Goal: Information Seeking & Learning: Learn about a topic

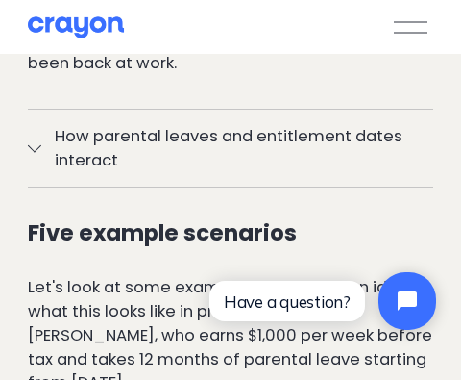
scroll to position [1730, 0]
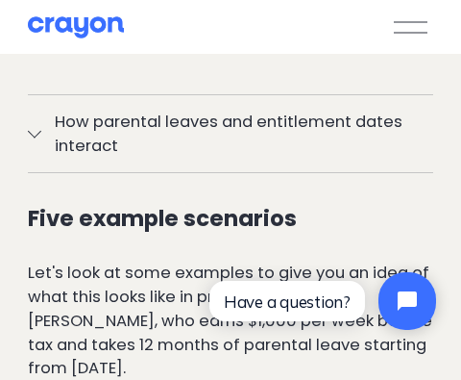
click at [37, 135] on div at bounding box center [34, 130] width 13 height 13
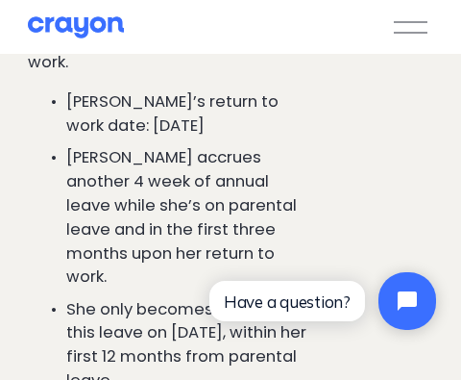
scroll to position [2499, 0]
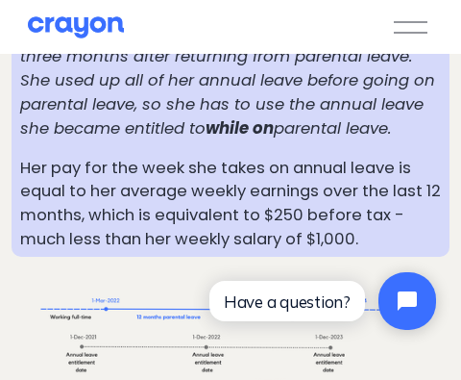
scroll to position [3332, 0]
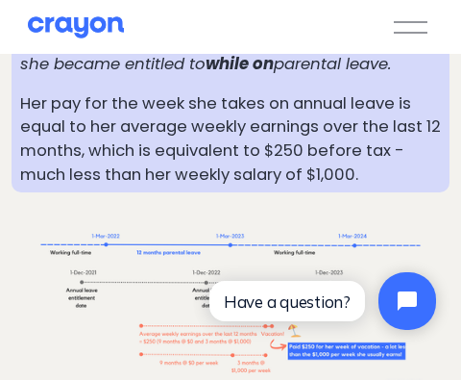
click at [259, 133] on p "Her pay for the week she takes on annual leave is equal to her average weekly e…" at bounding box center [230, 139] width 421 height 95
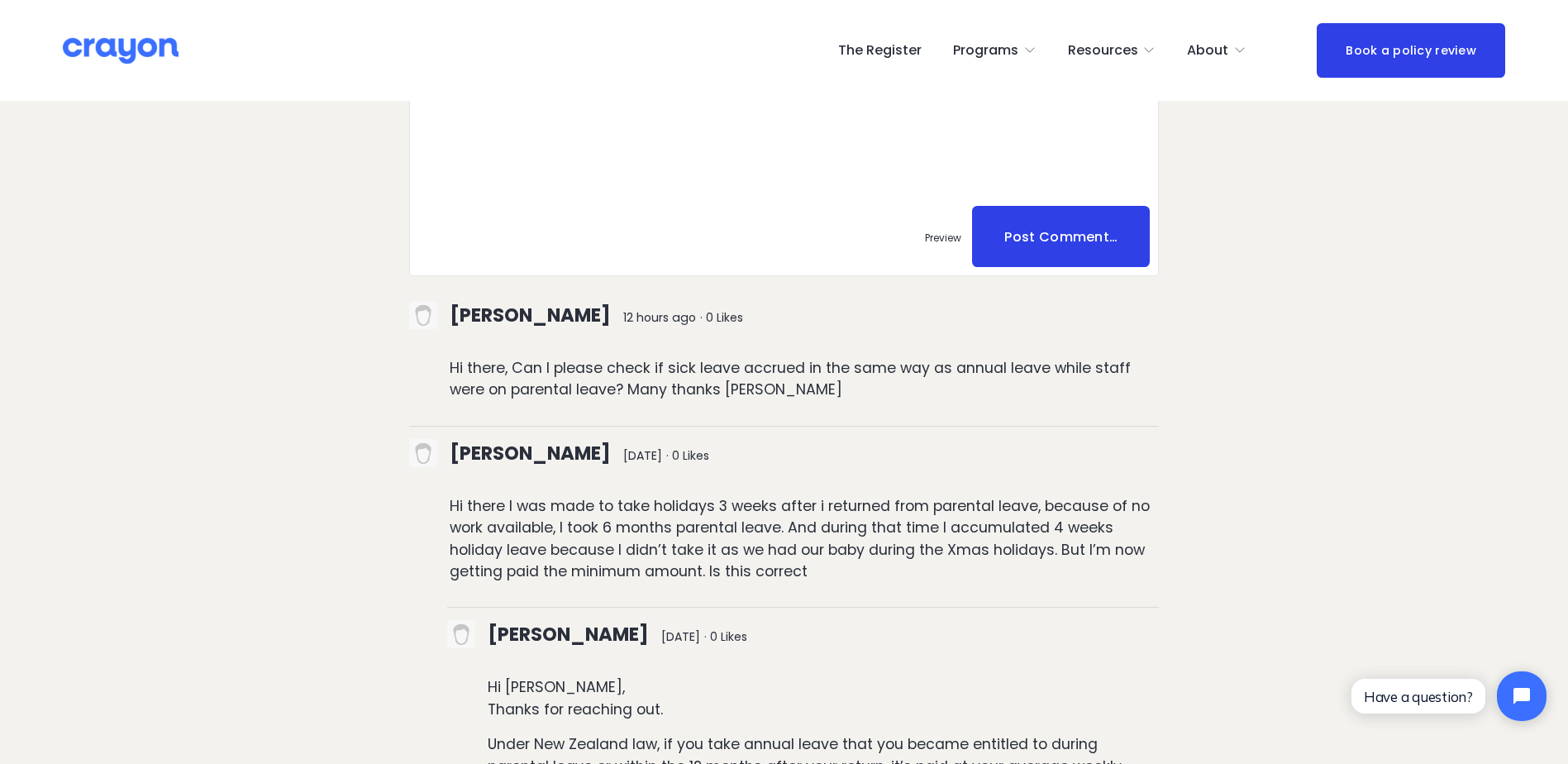
scroll to position [7607, 0]
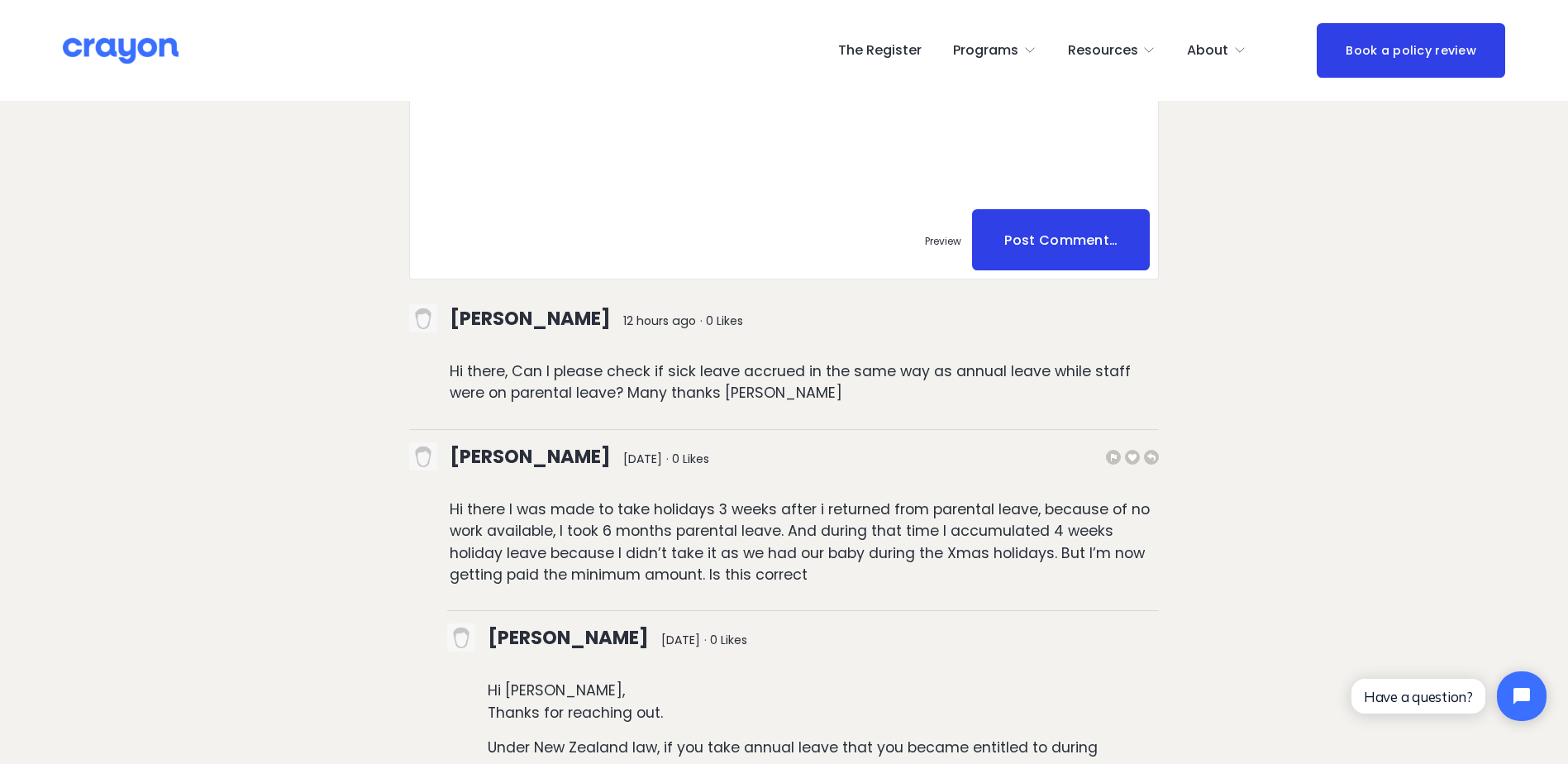
click at [396, 326] on p "Hi there I was made to take holidays 3 weeks after i returned from parental lea…" at bounding box center [805, 543] width 710 height 88
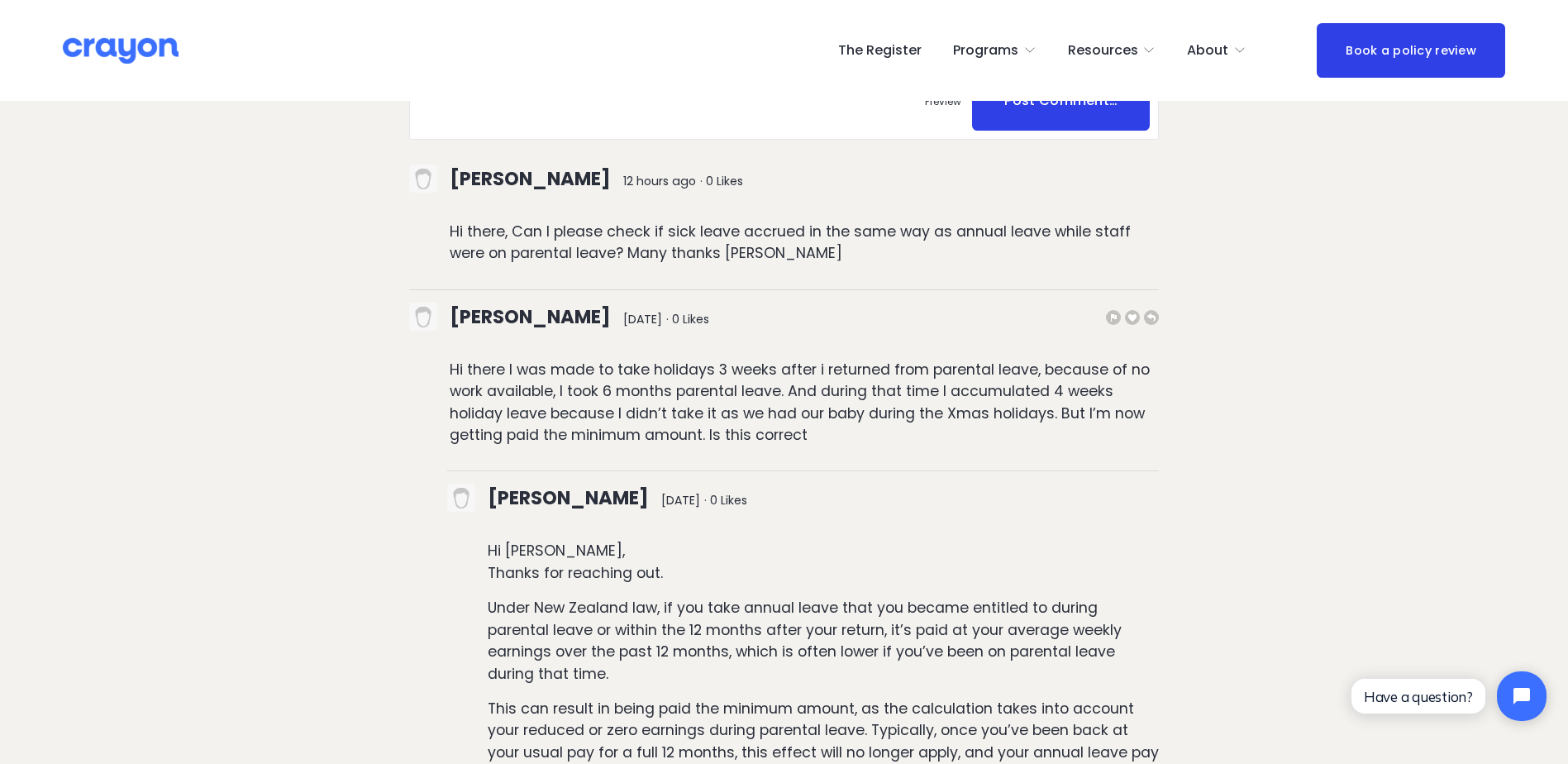
scroll to position [7772, 0]
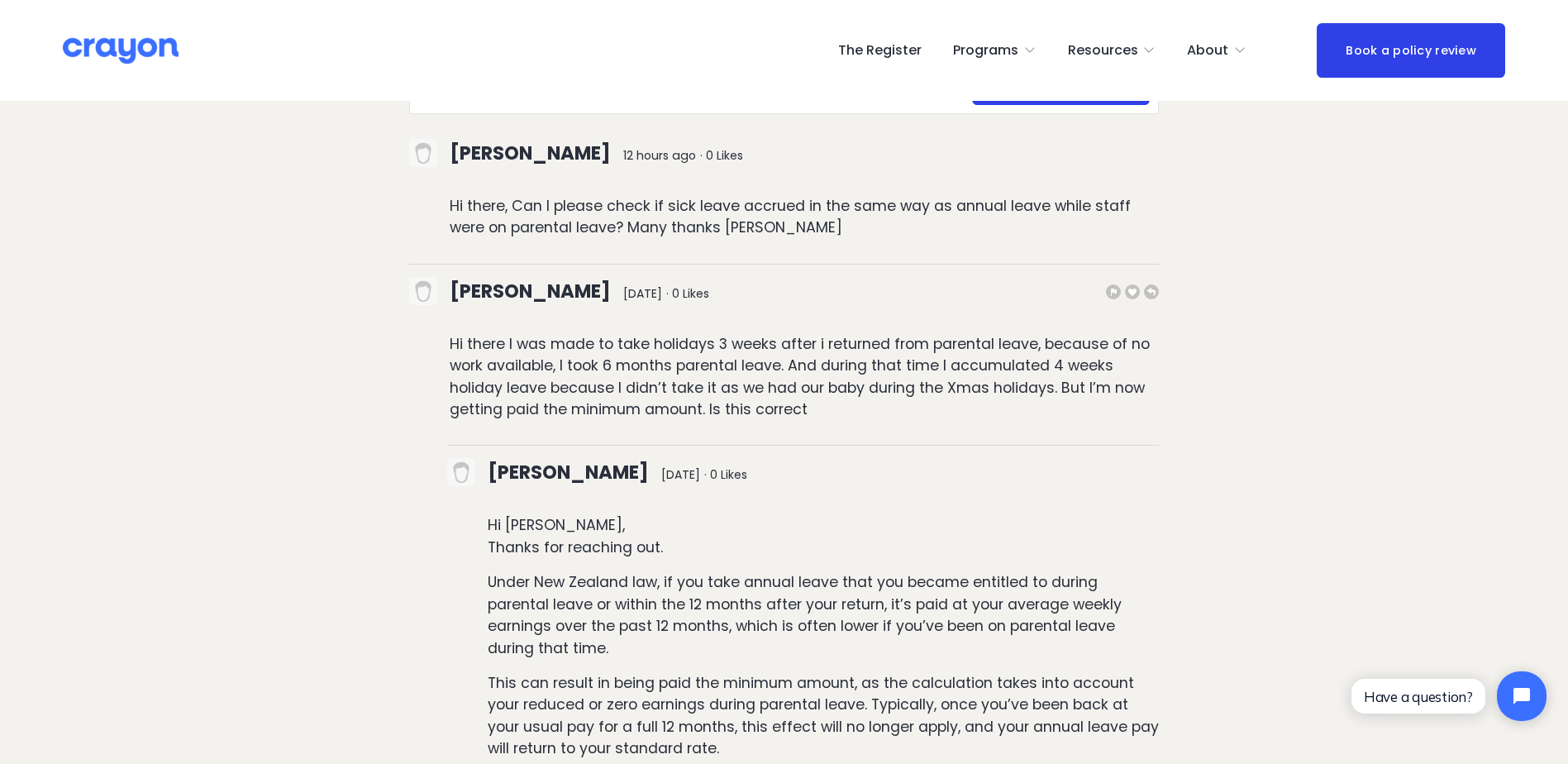
click at [396, 326] on p "Hi there I was made to take holidays 3 weeks after i returned from parental lea…" at bounding box center [805, 377] width 710 height 88
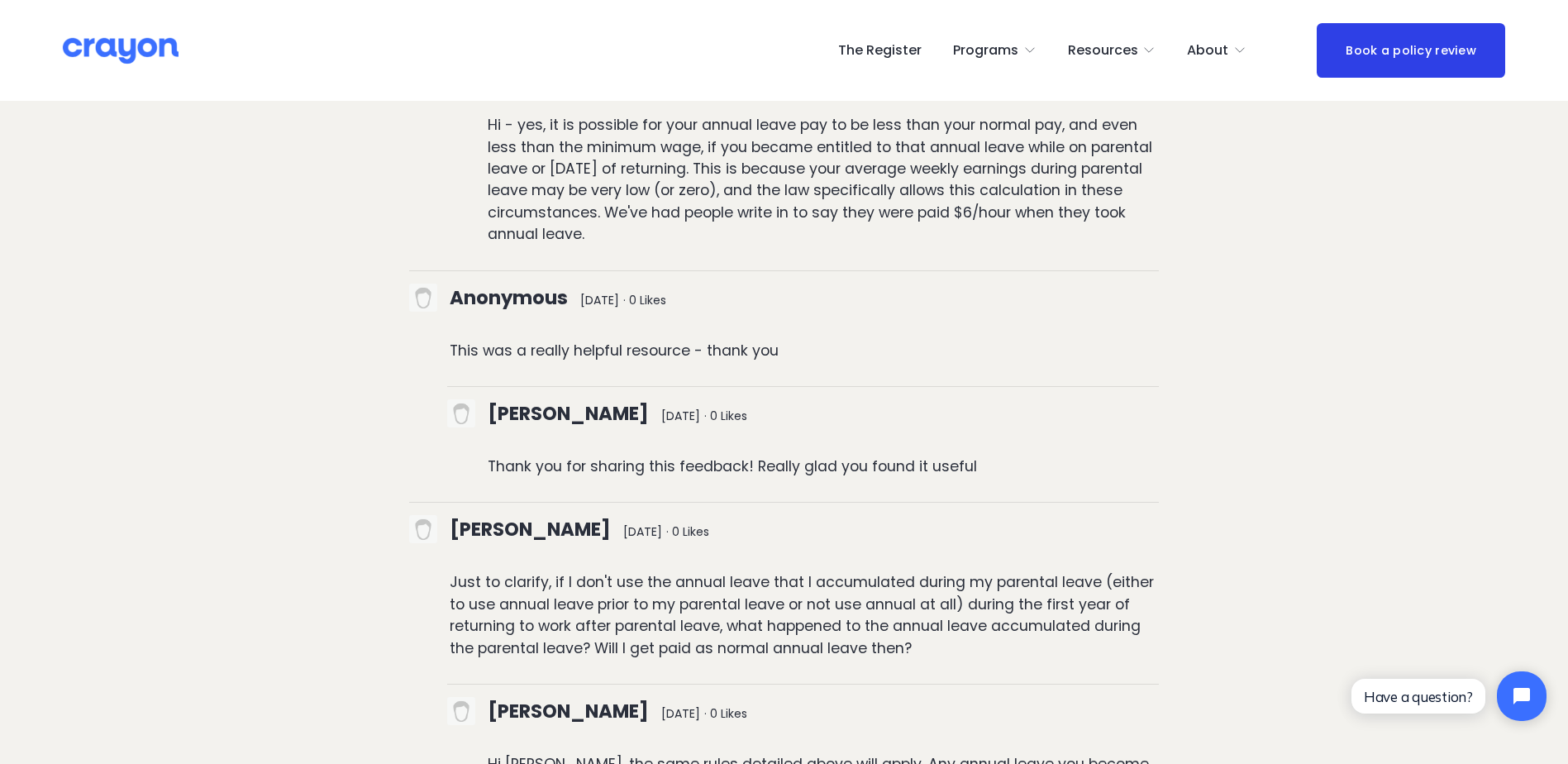
scroll to position [8765, 0]
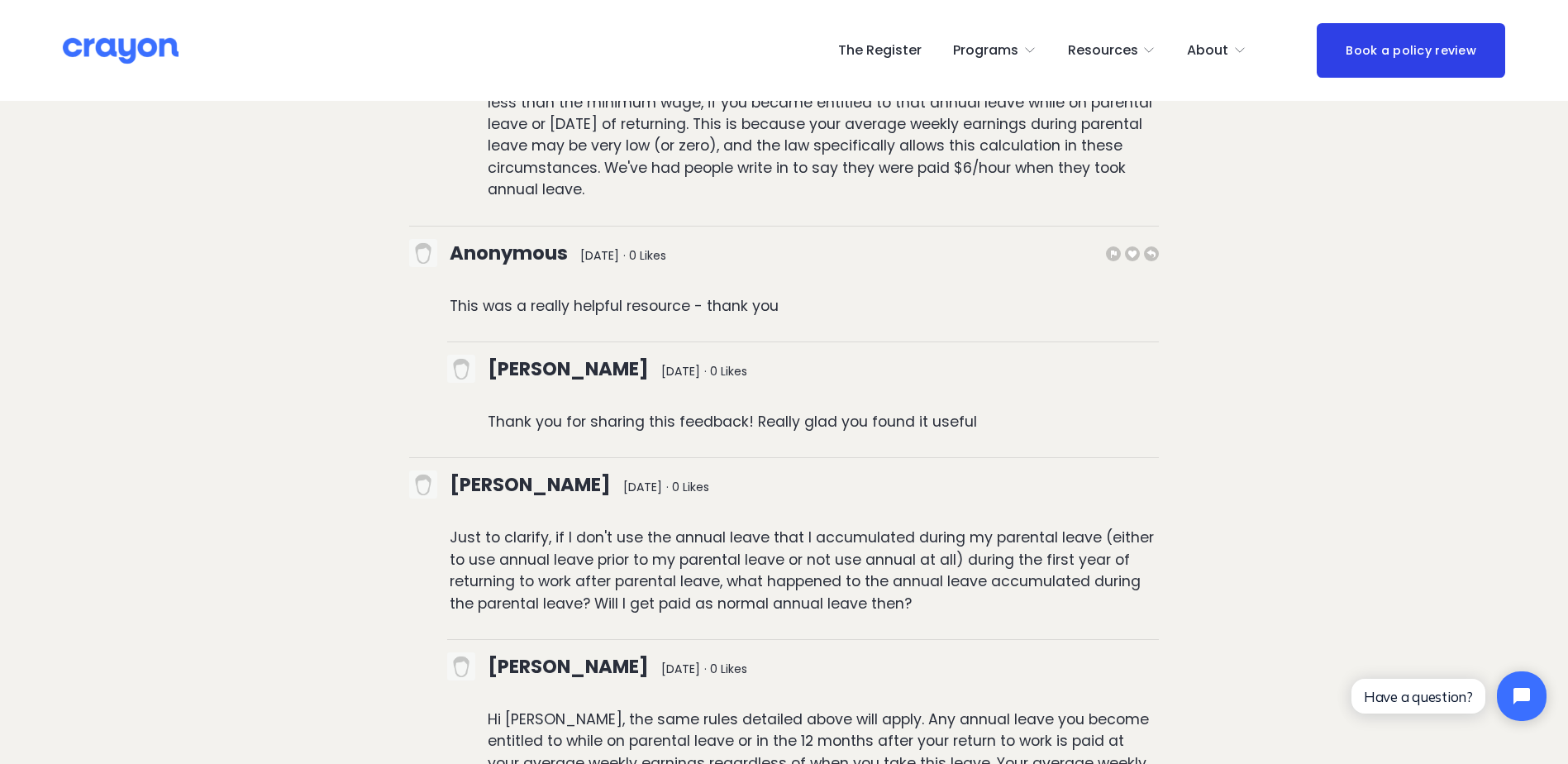
click at [396, 295] on p "This was a really helpful resource - thank you" at bounding box center [805, 305] width 710 height 22
click at [396, 326] on p "Thank you for sharing this feedback! Really glad you found it useful" at bounding box center [823, 422] width 672 height 22
click at [396, 326] on p "Just to clarify, if I don't use the annual leave that I accumulated during my p…" at bounding box center [805, 570] width 710 height 88
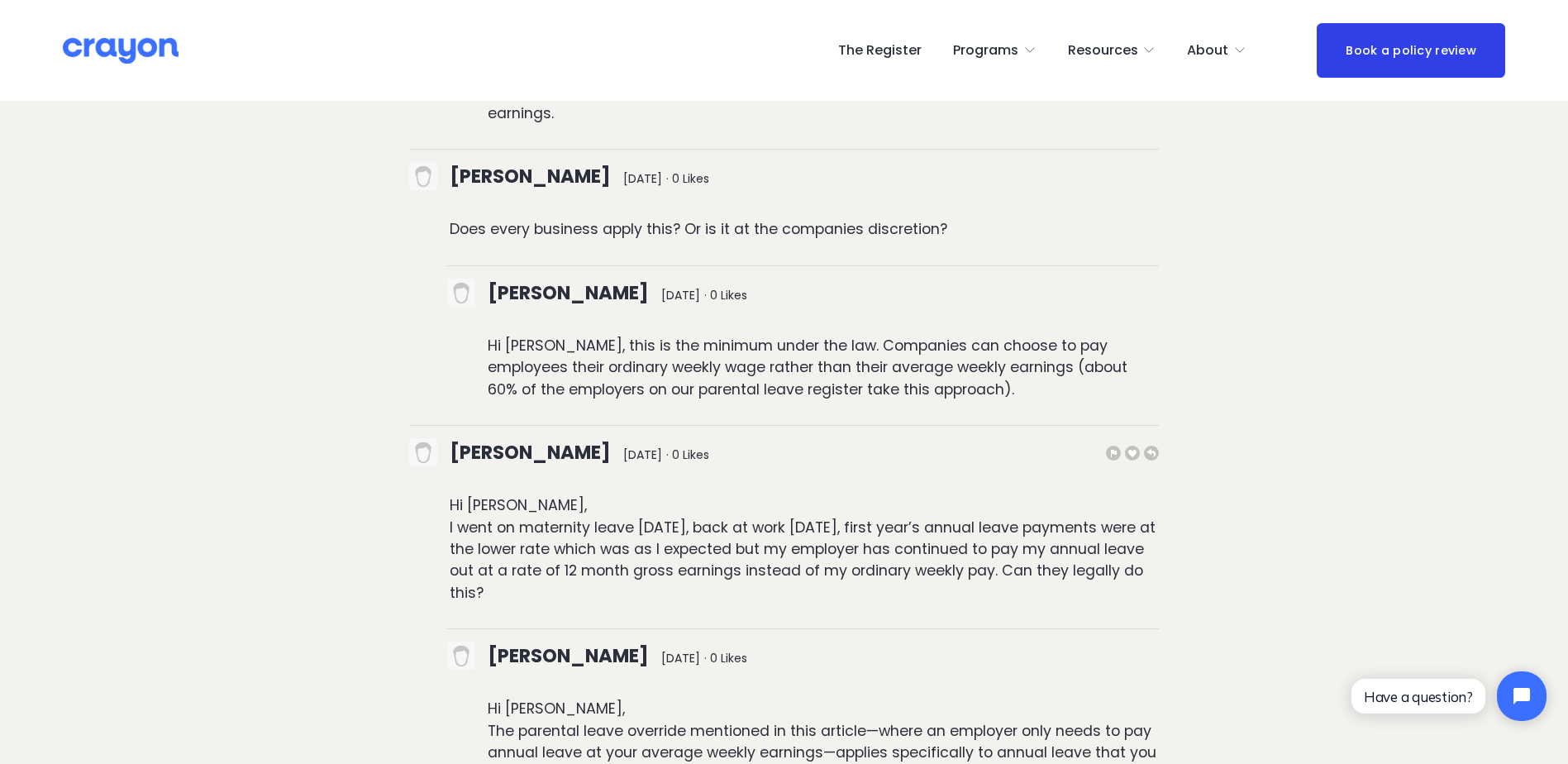
scroll to position [9482, 0]
click at [396, 326] on p "Hi [PERSON_NAME], I went on maternity leave [DATE], back at work [DATE], first …" at bounding box center [805, 547] width 710 height 109
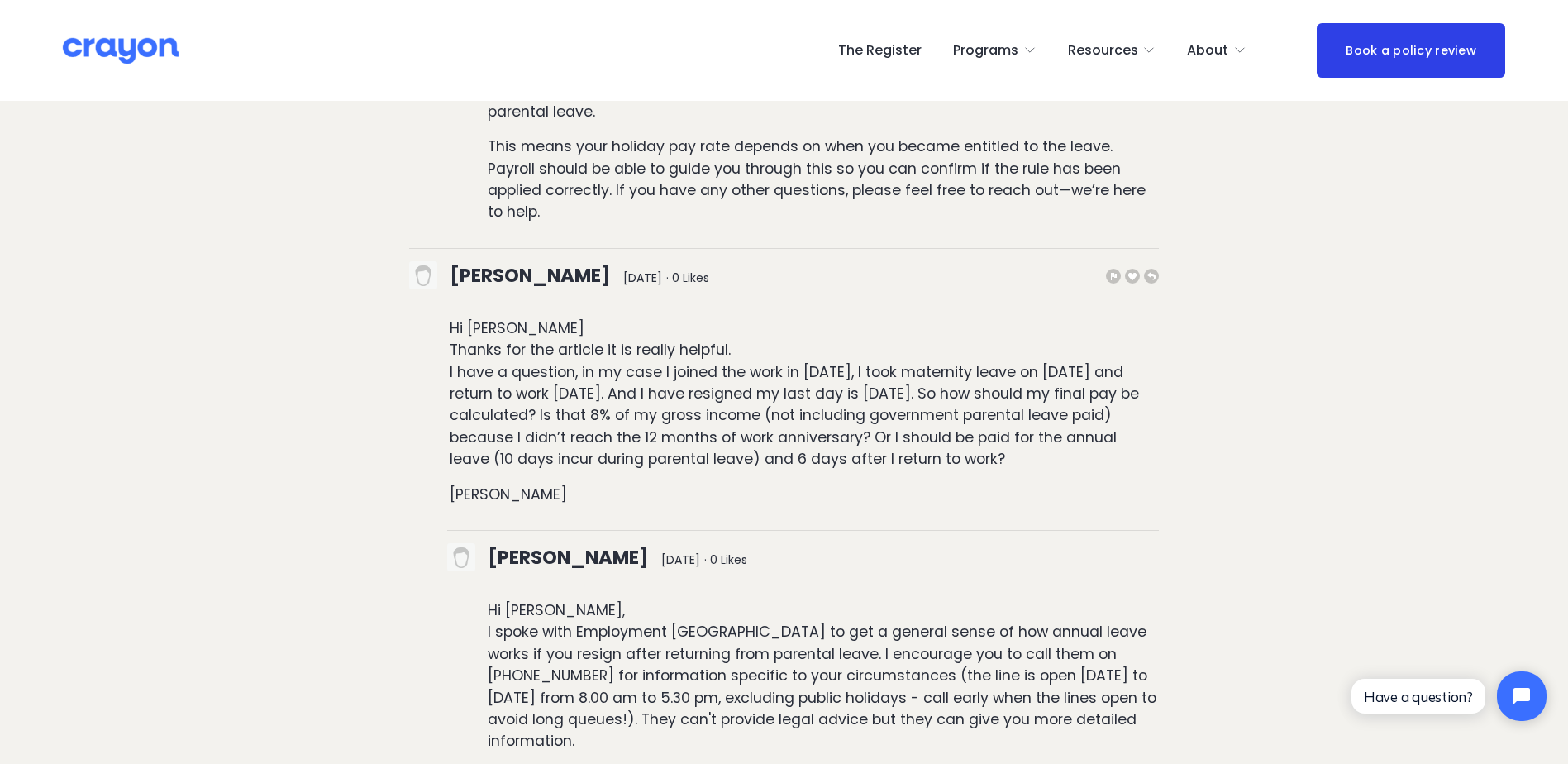
scroll to position [10198, 0]
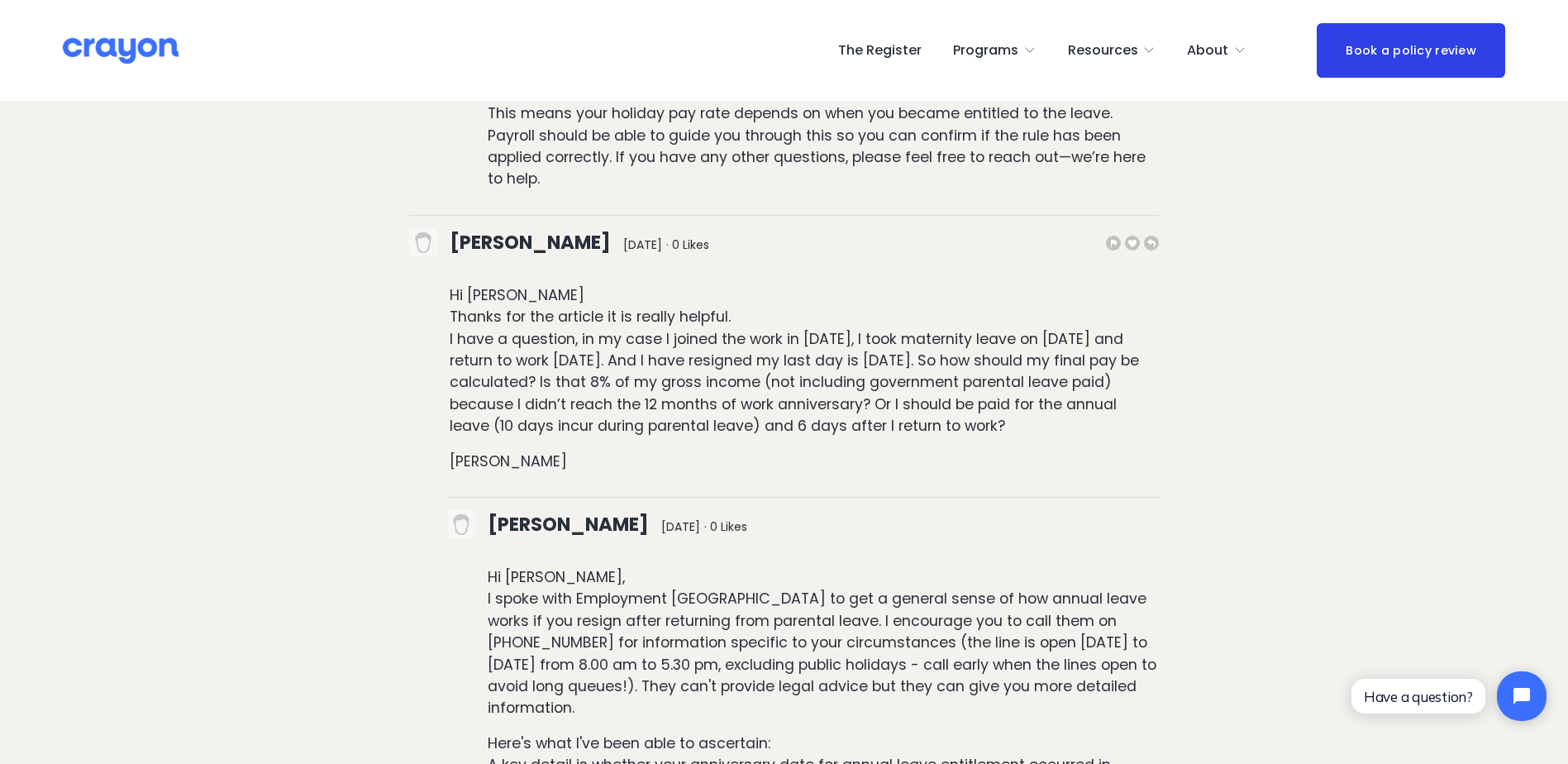
click at [396, 285] on p "Hi [PERSON_NAME] Thanks for the article it is really helpful. I have a question…" at bounding box center [805, 361] width 710 height 153
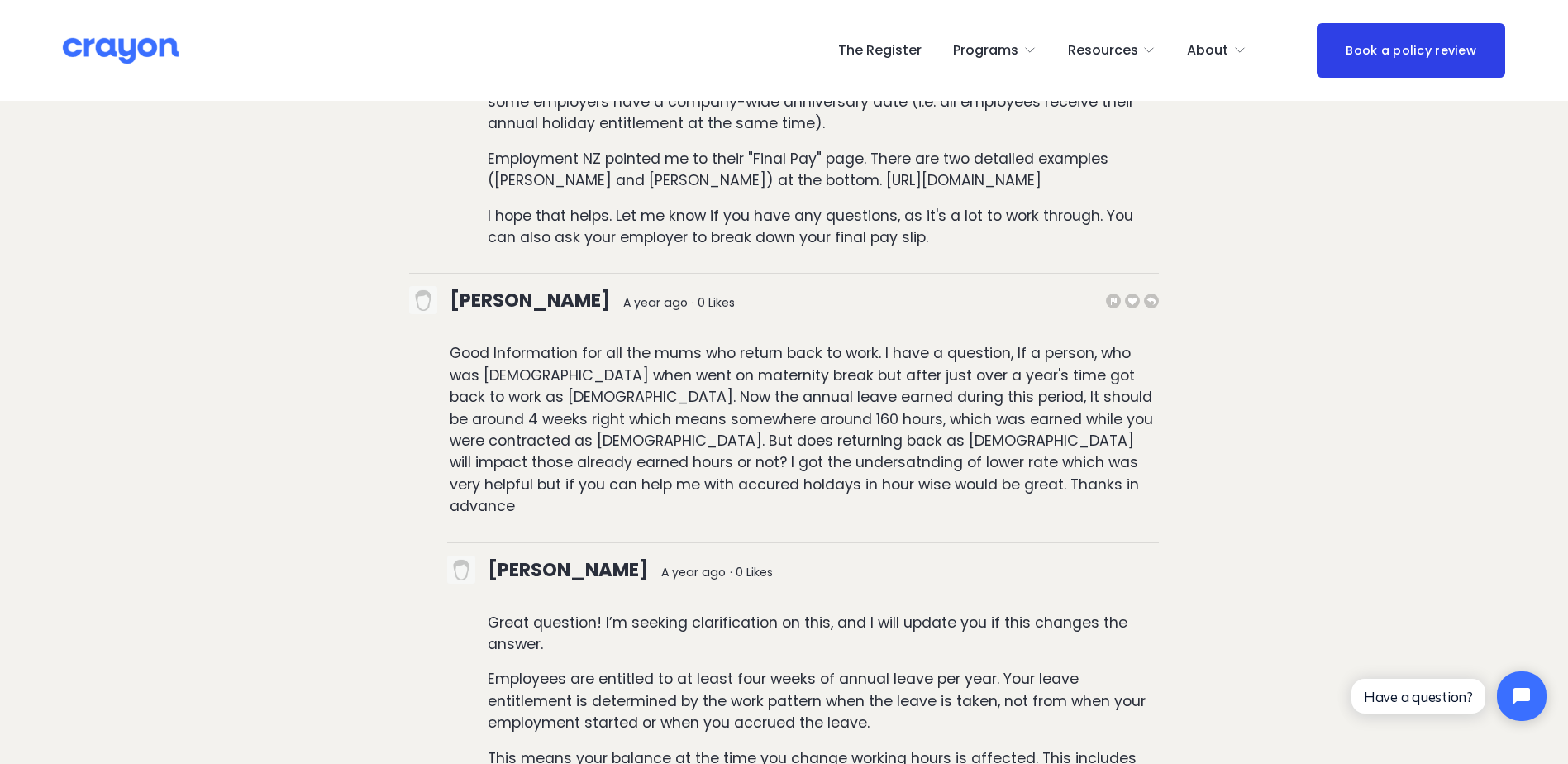
scroll to position [11191, 0]
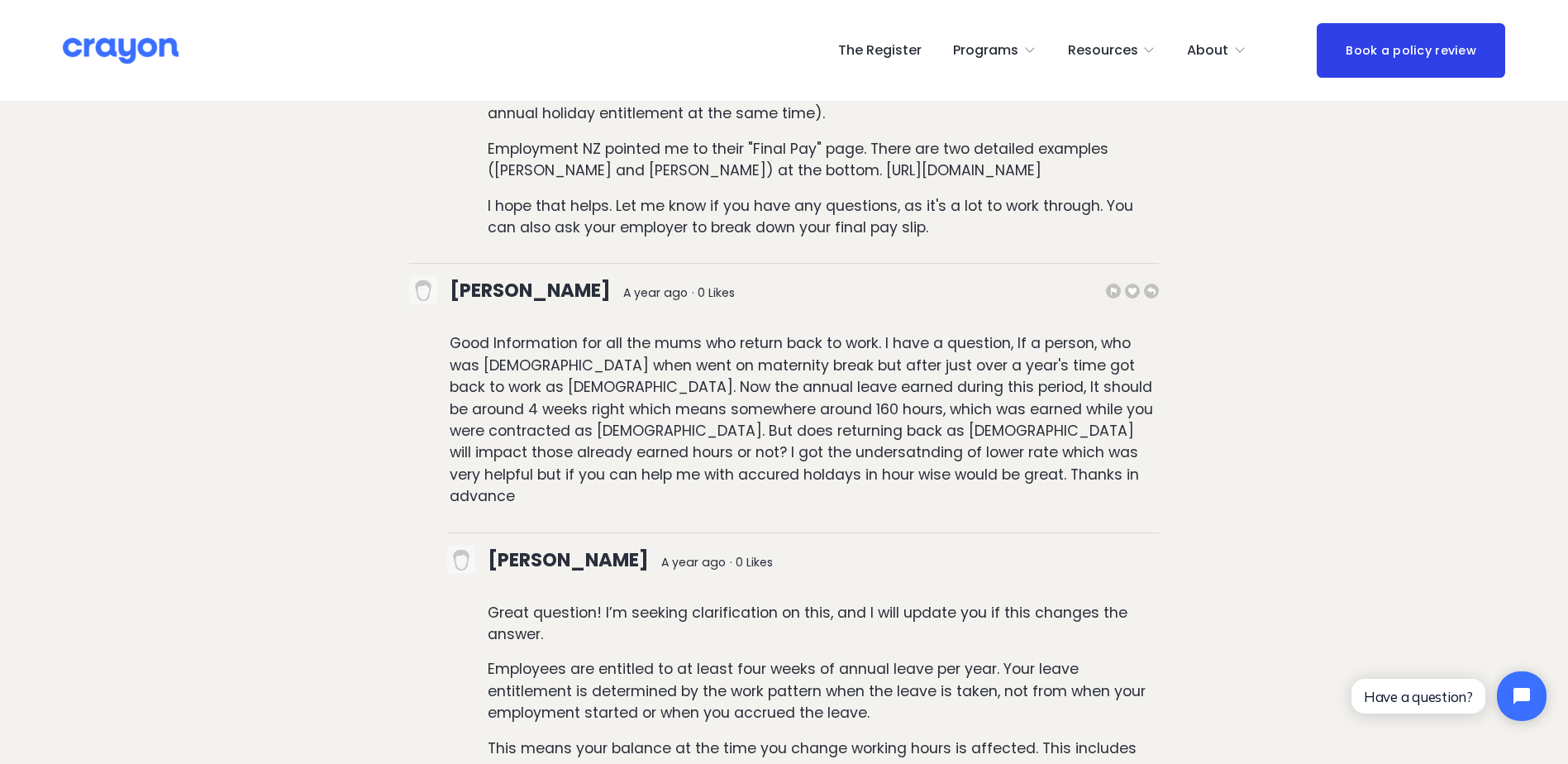
click at [396, 326] on p "Good Information for all the mums who return back to work. I have a question, I…" at bounding box center [805, 419] width 710 height 175
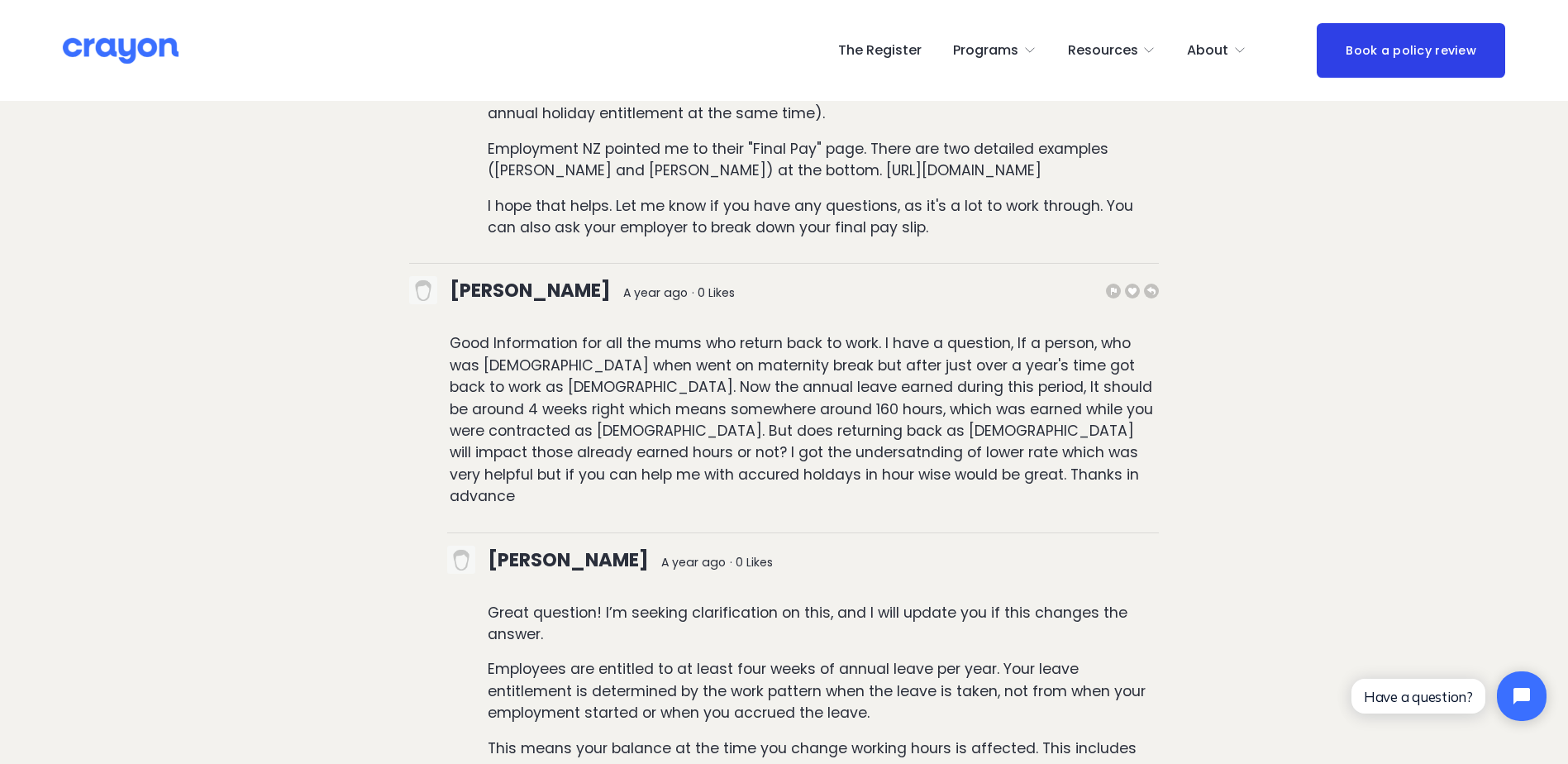
click at [396, 326] on p "Good Information for all the mums who return back to work. I have a question, I…" at bounding box center [805, 419] width 710 height 175
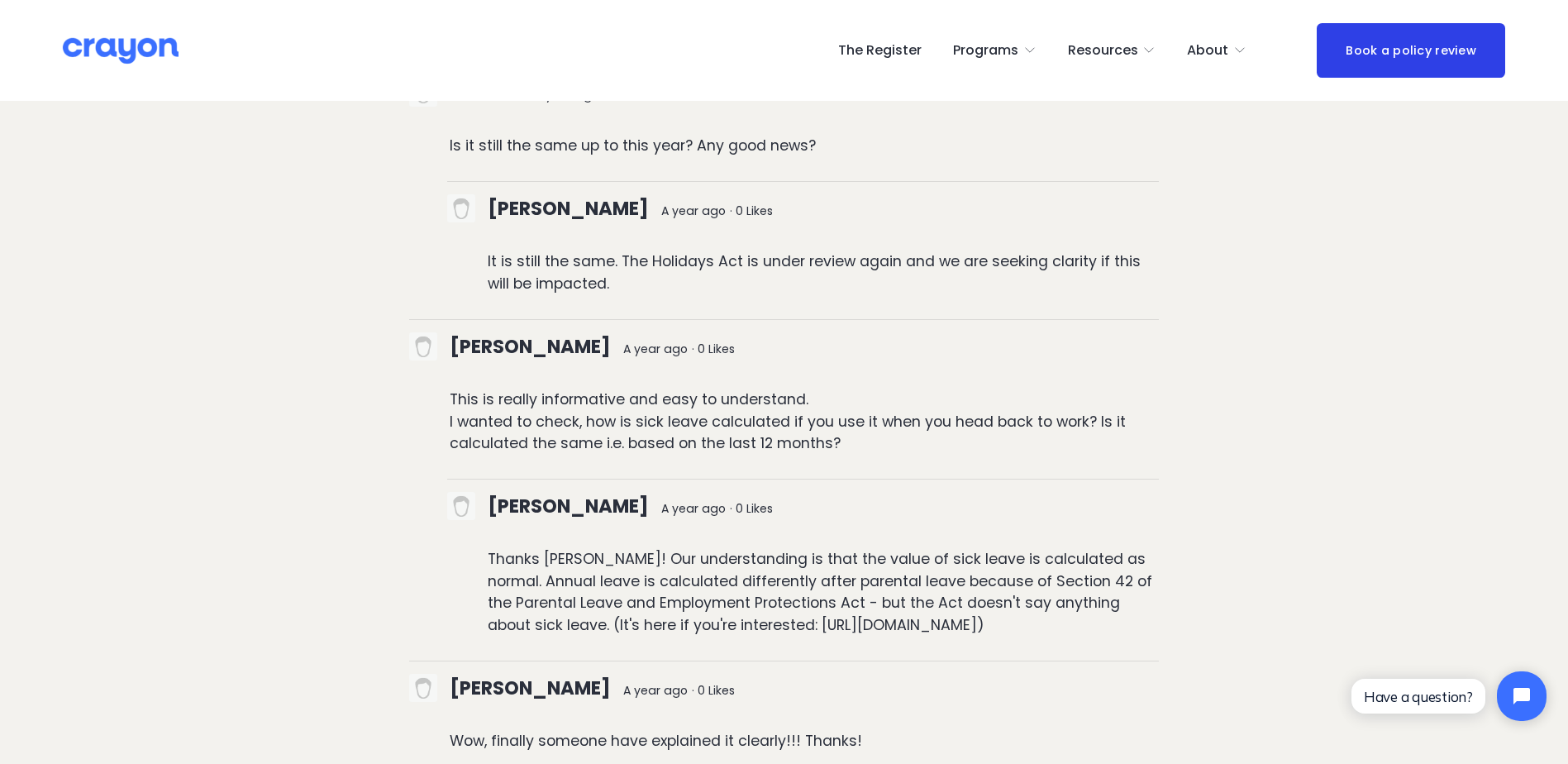
scroll to position [12514, 0]
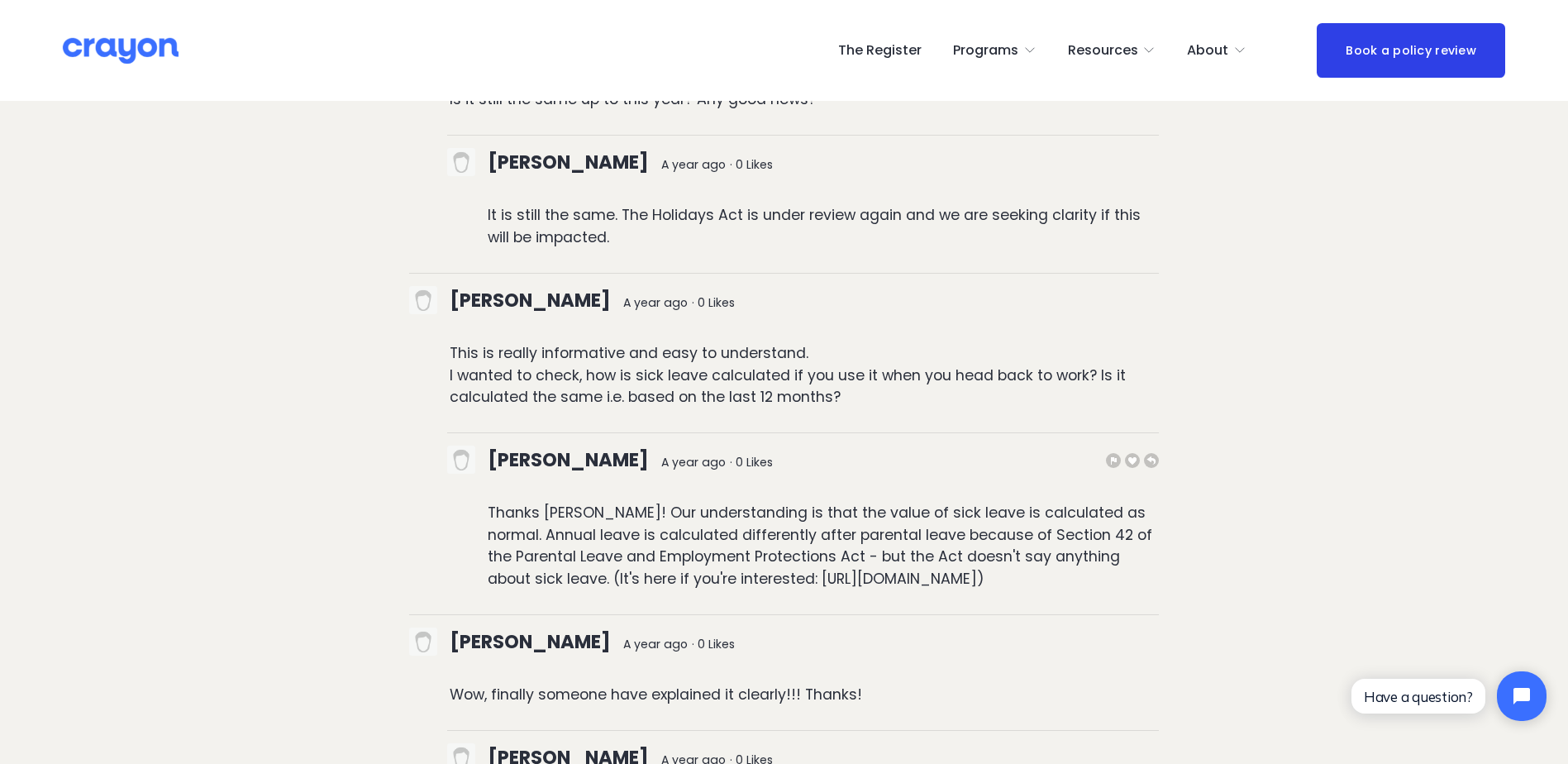
click at [396, 326] on p "Thanks [PERSON_NAME]! Our understanding is that the value of sick leave is calc…" at bounding box center [823, 545] width 672 height 88
drag, startPoint x: 943, startPoint y: 480, endPoint x: 492, endPoint y: 445, distance: 452.4
click at [396, 326] on p "Thanks [PERSON_NAME]! Our understanding is that the value of sick leave is calc…" at bounding box center [823, 545] width 672 height 88
copy p "[URL][DOMAIN_NAME])"
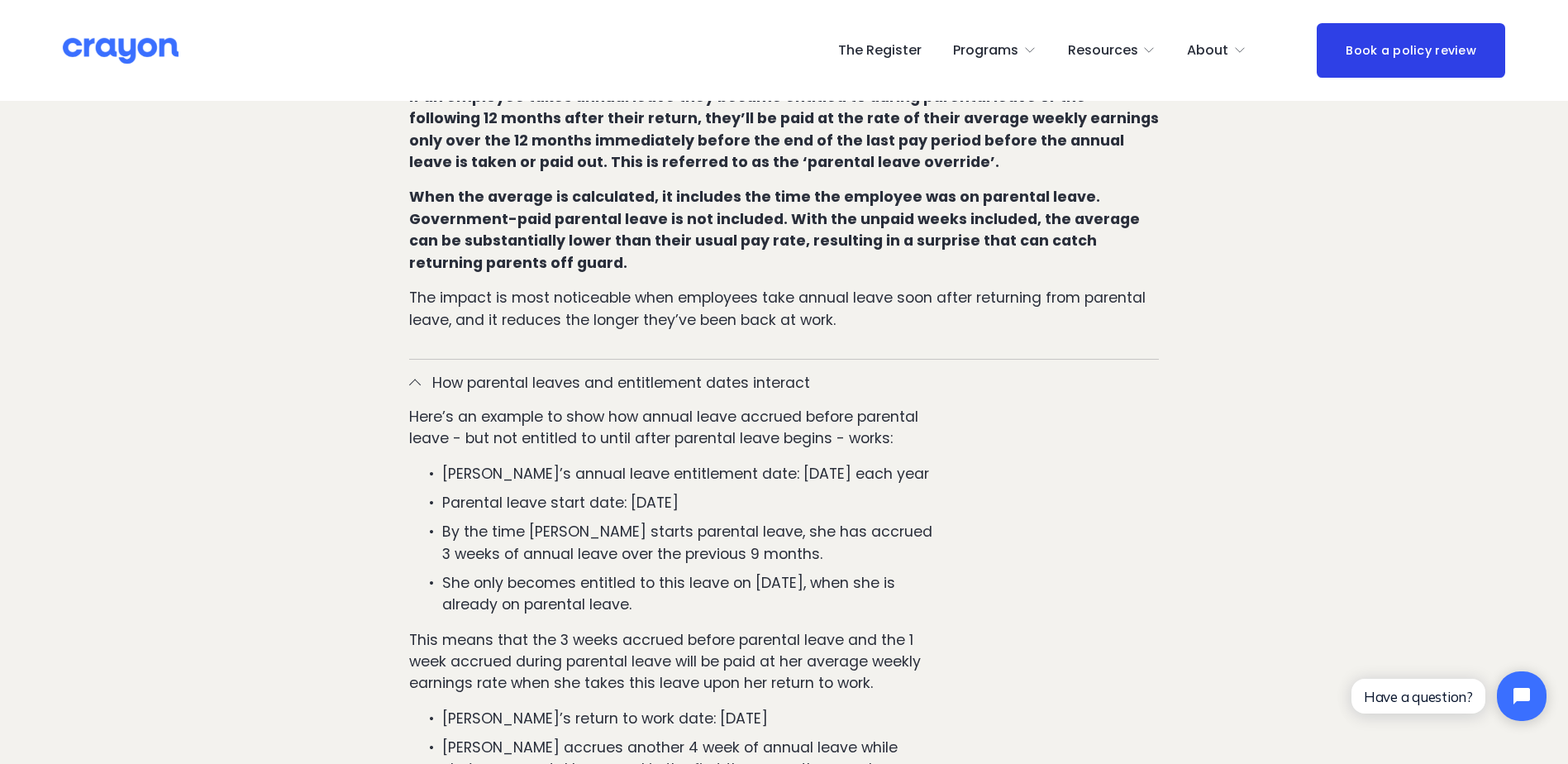
scroll to position [1130, 0]
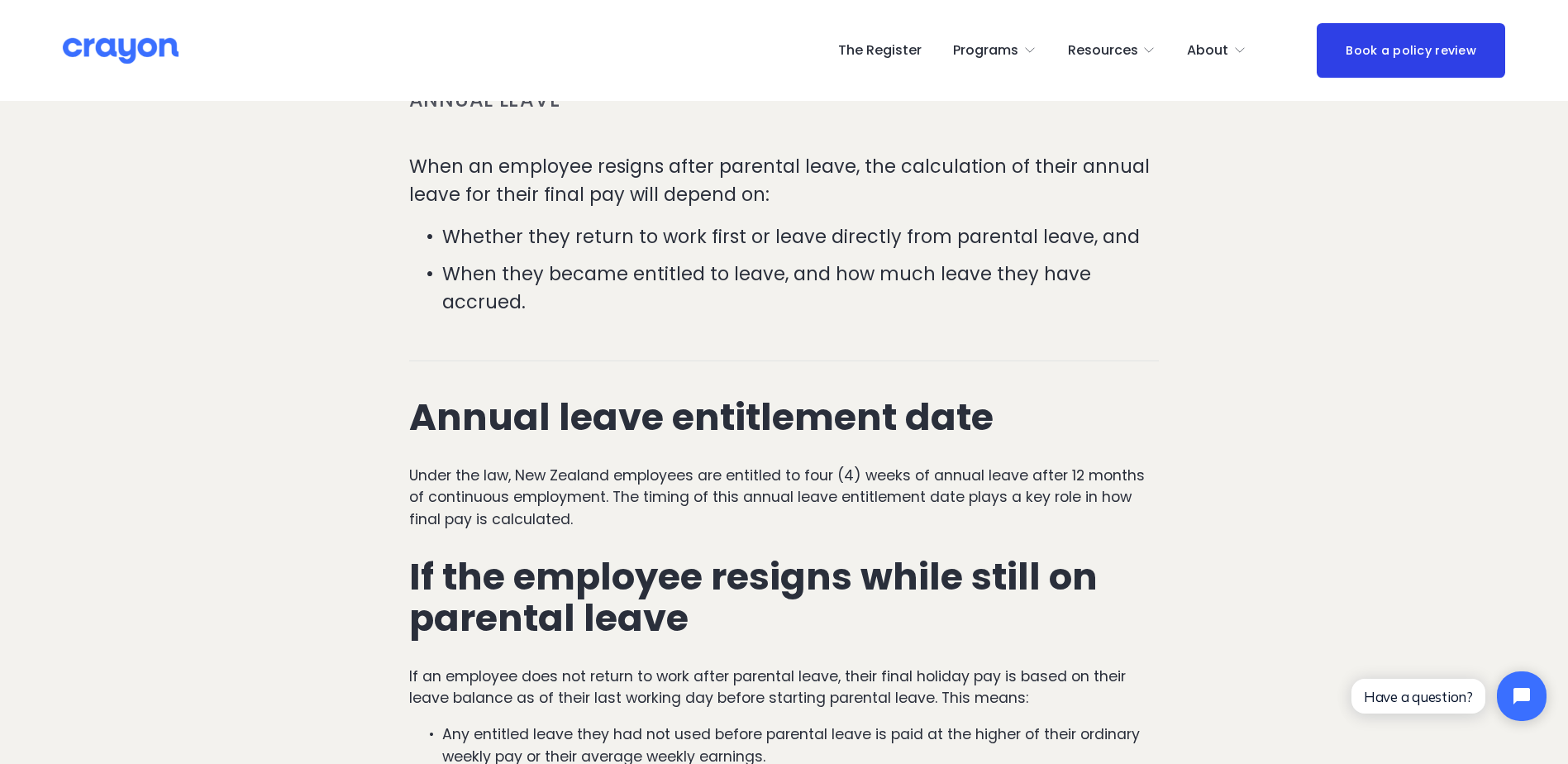
scroll to position [441, 0]
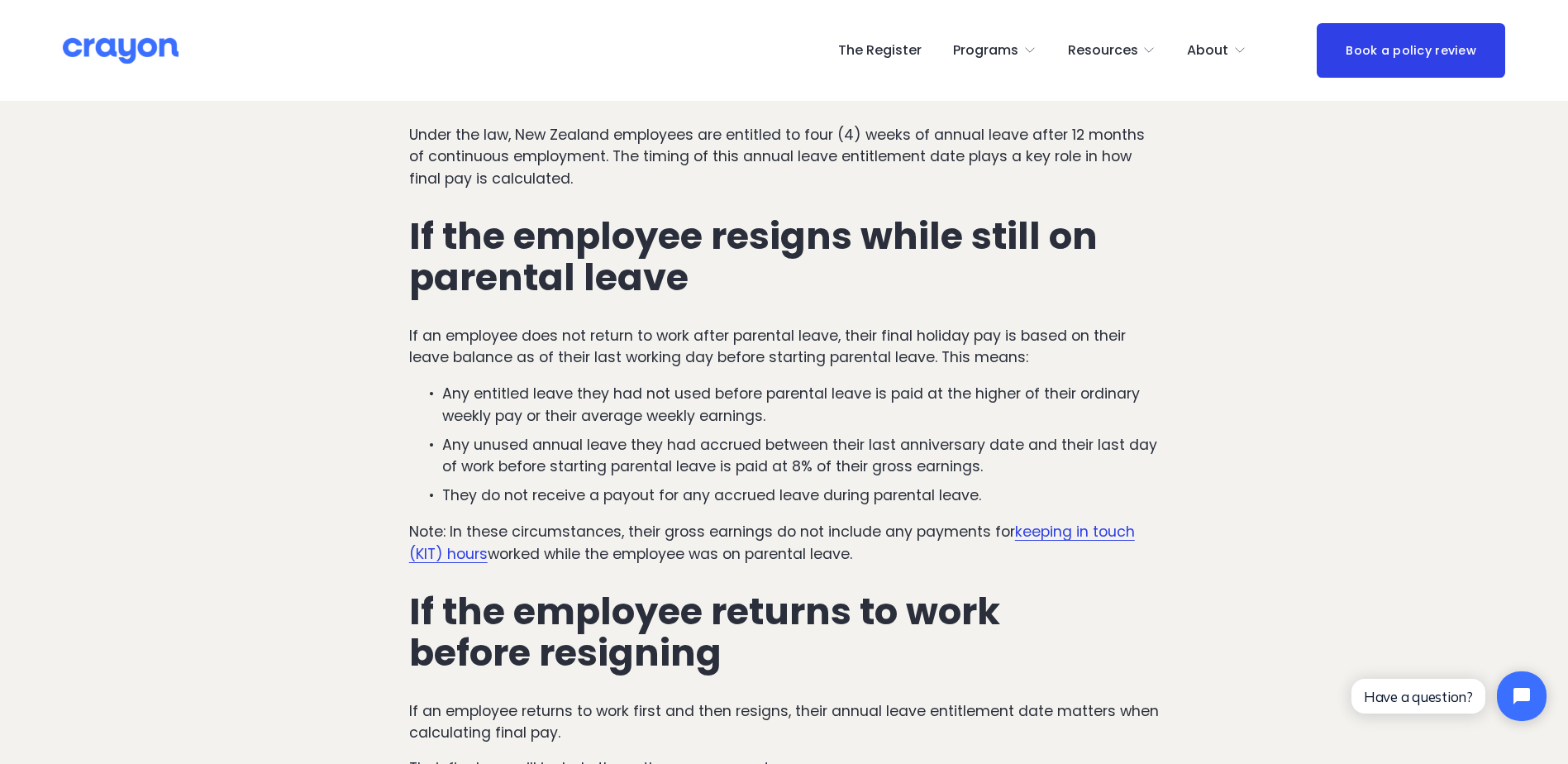
scroll to position [606, 0]
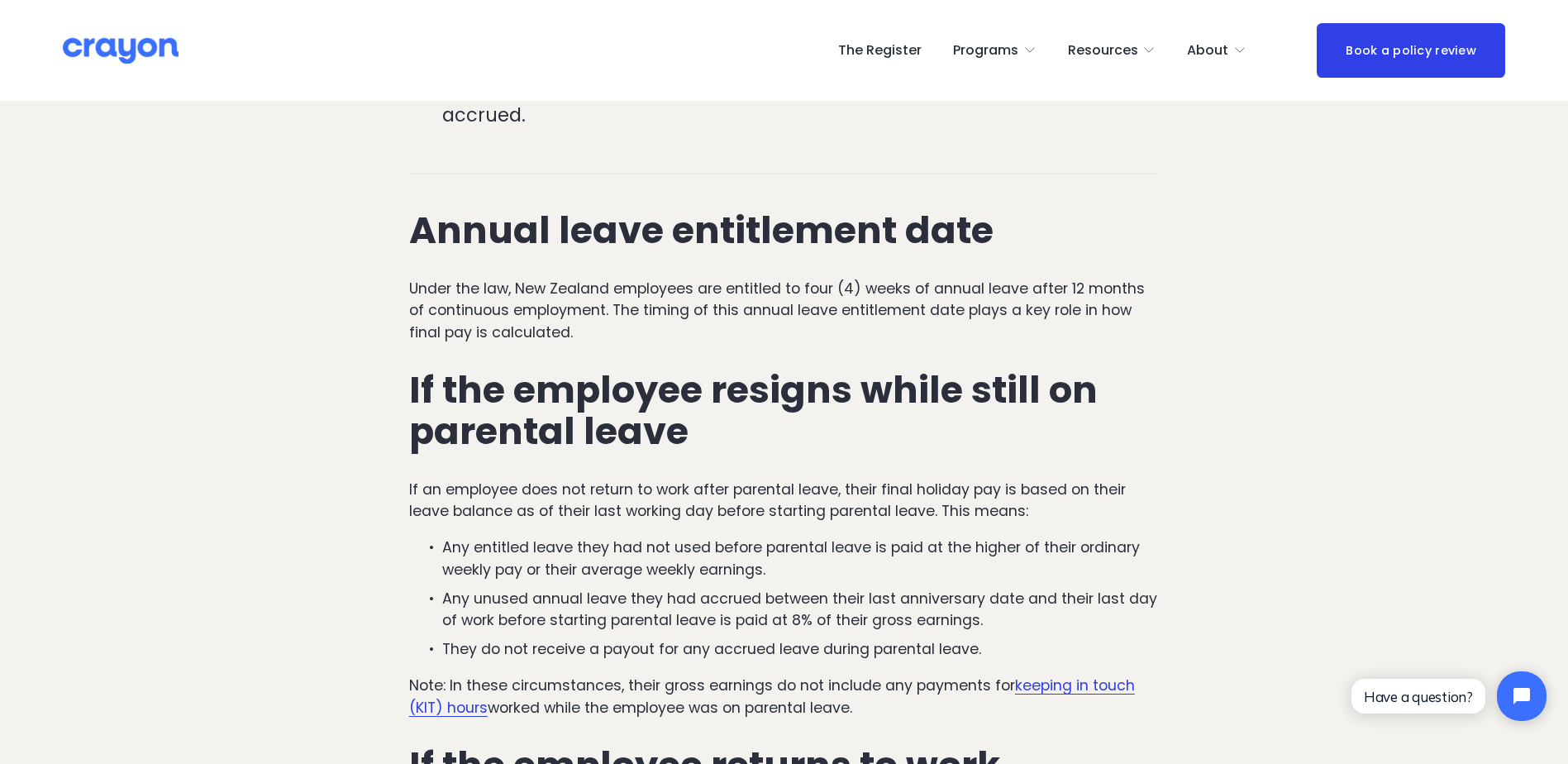
click at [697, 287] on p "Under the law, New Zealand employees are entitled to four (4) weeks of annual l…" at bounding box center [784, 311] width 751 height 65
click at [500, 305] on p "Under the law, New Zealand employees are entitled to four (4) weeks of annual l…" at bounding box center [784, 311] width 751 height 65
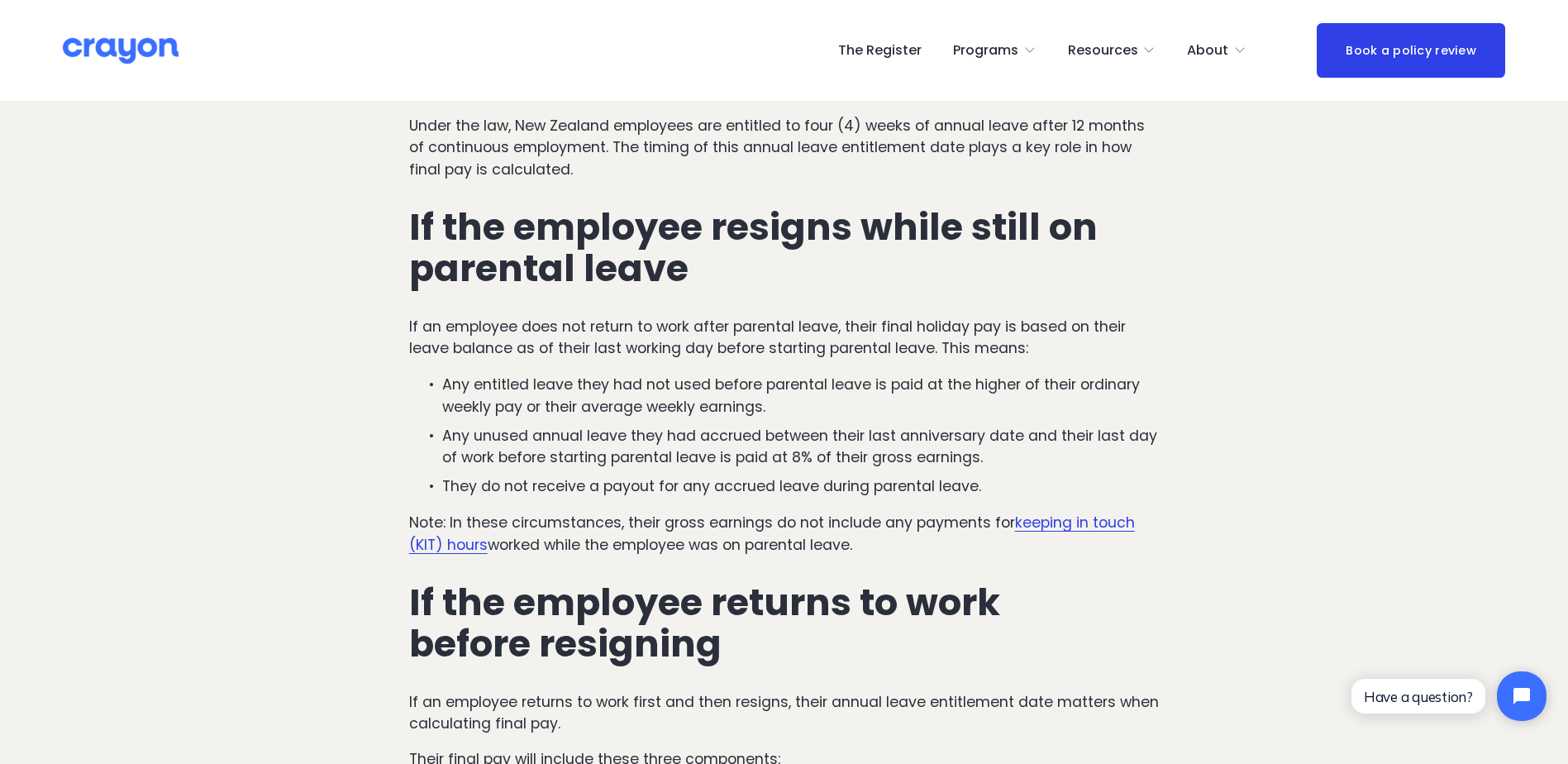
scroll to position [772, 0]
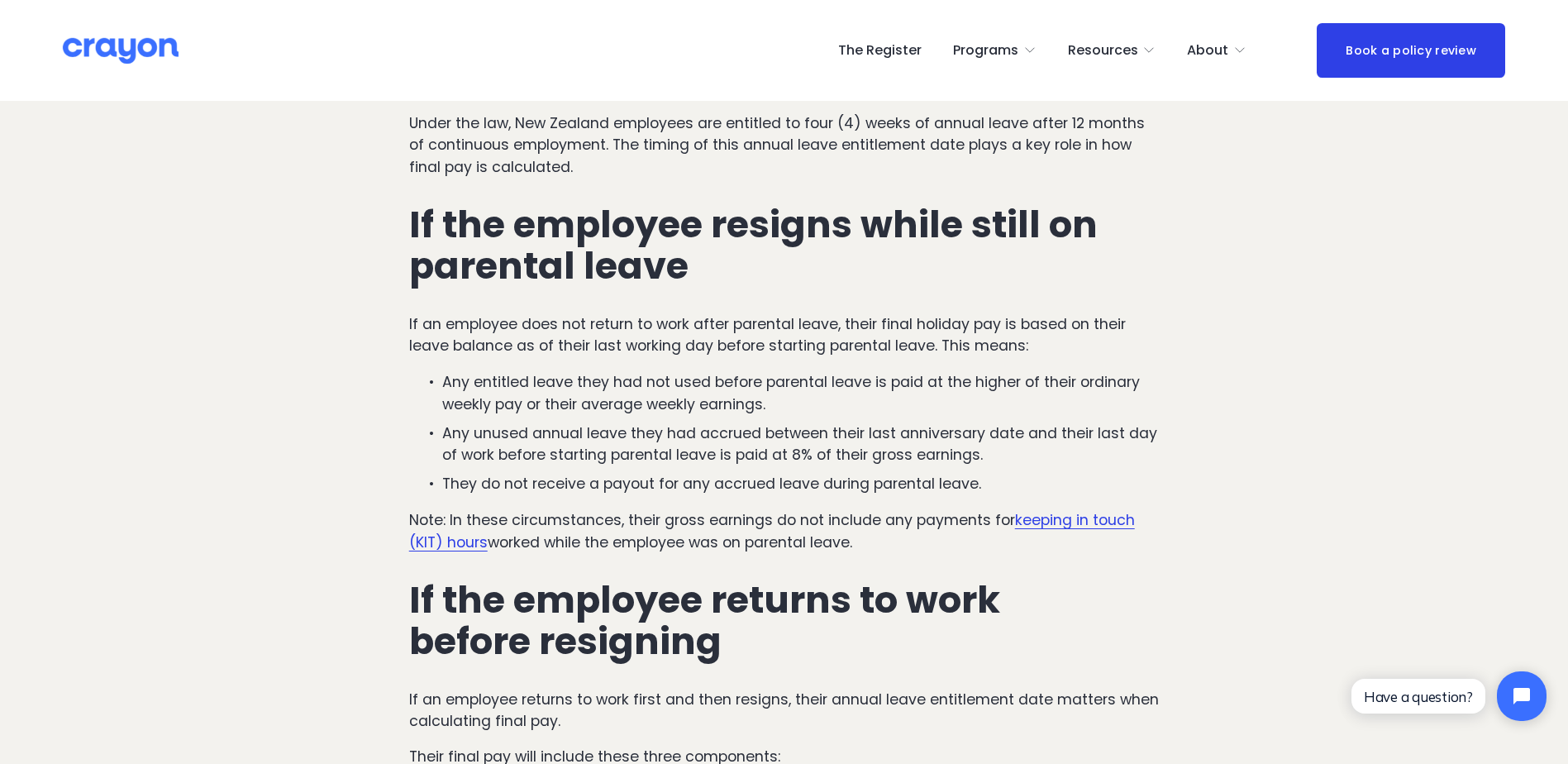
click at [468, 360] on div "Annual leave entitlement date Under the law, New Zealand employees are entitled…" at bounding box center [784, 738] width 751 height 1388
click at [473, 344] on p "If an employee does not return to work after parental leave, their final holida…" at bounding box center [784, 335] width 751 height 44
click at [480, 385] on p "Any entitled leave they had not used before parental leave is paid at the highe…" at bounding box center [801, 393] width 717 height 44
click at [443, 430] on p "Any unused annual leave they had accrued between their last anniversary date an…" at bounding box center [801, 444] width 717 height 44
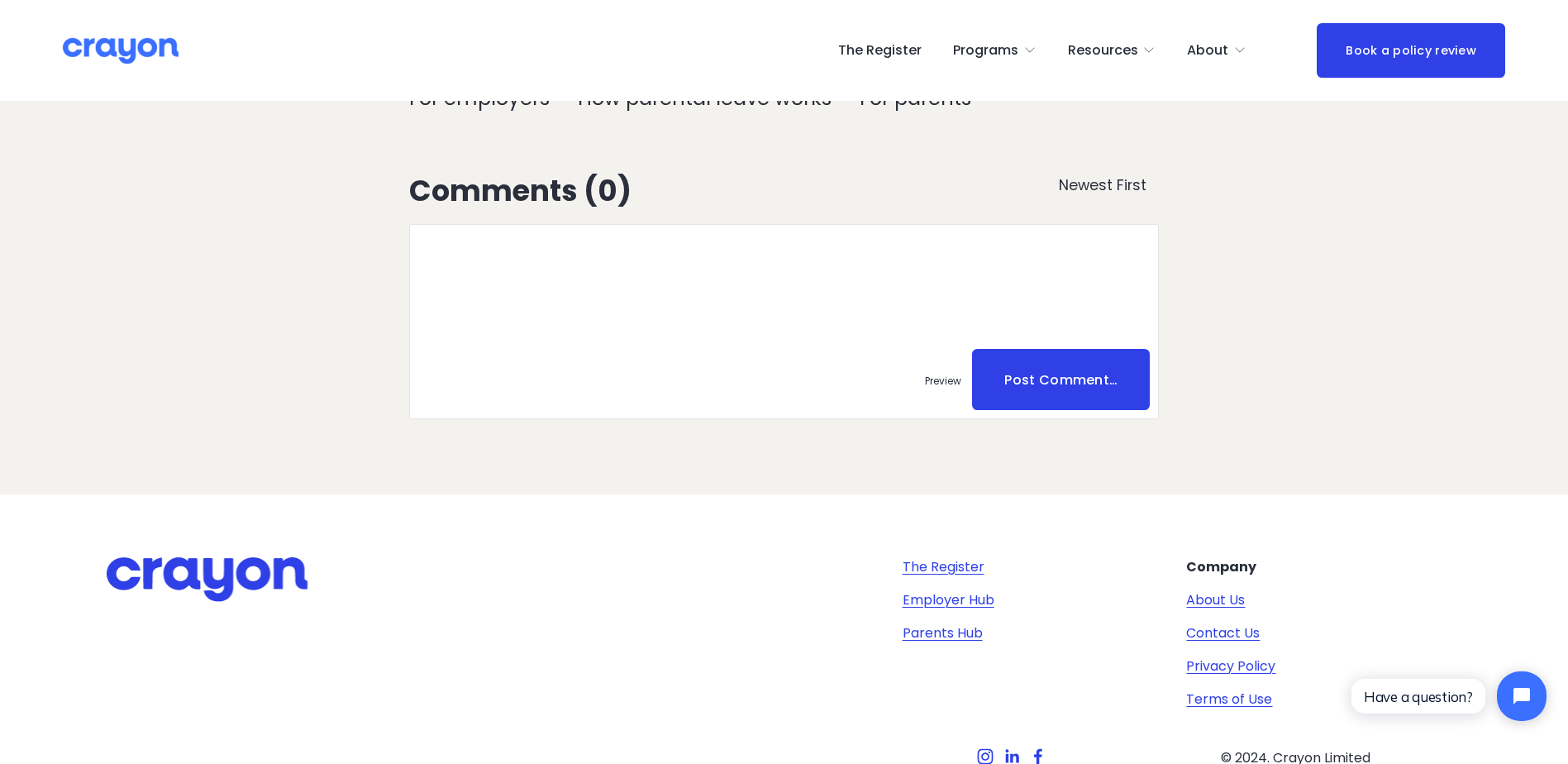
scroll to position [2752, 0]
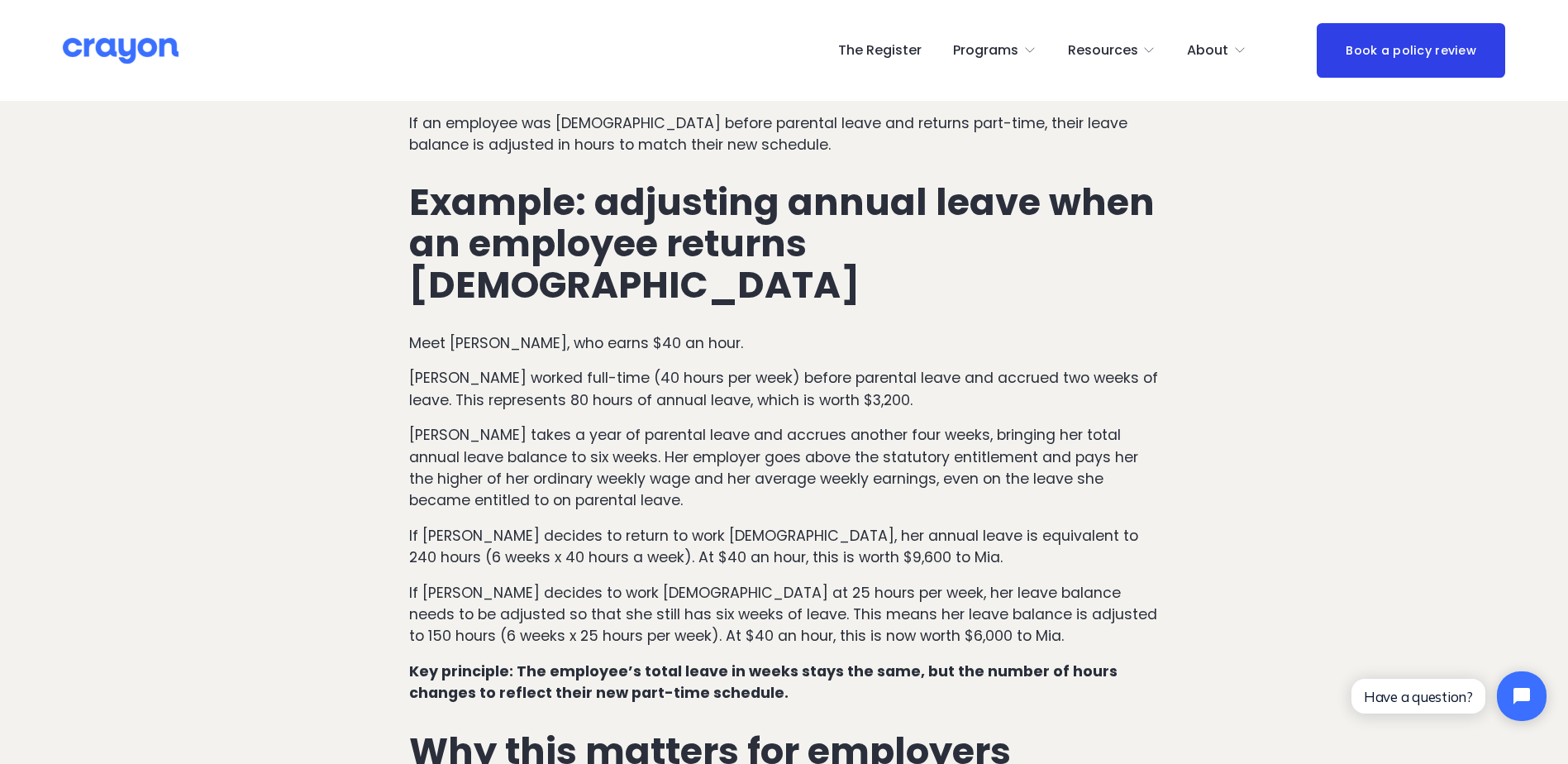
scroll to position [1158, 0]
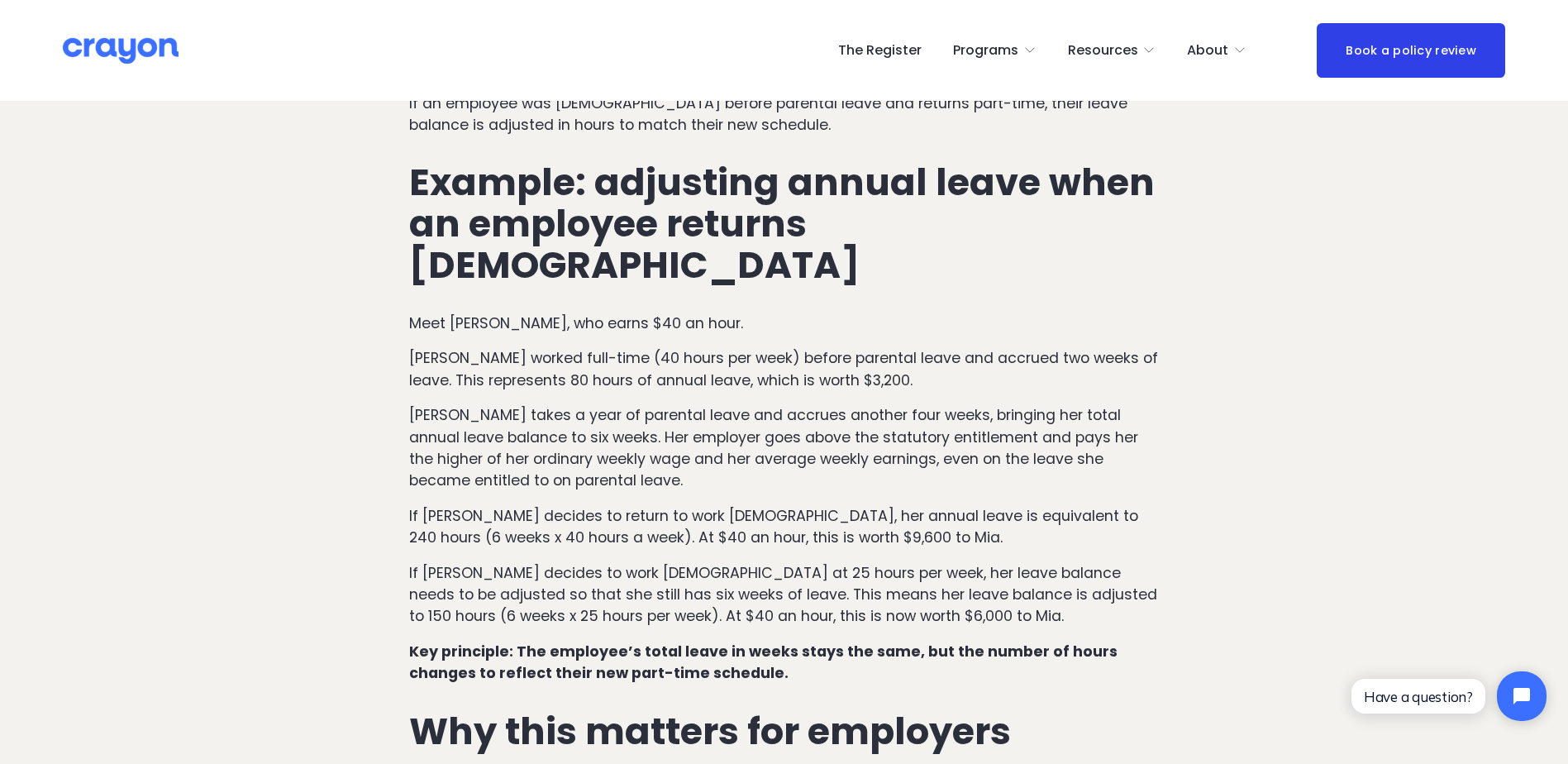
click at [822, 348] on p "Mia worked full-time (40 hours per week) before parental leave and accrued two …" at bounding box center [784, 369] width 751 height 44
click at [538, 348] on p "Mia worked full-time (40 hours per week) before parental leave and accrued two …" at bounding box center [784, 369] width 751 height 44
click at [754, 348] on p "Mia worked full-time (40 hours per week) before parental leave and accrued two …" at bounding box center [784, 369] width 751 height 44
click at [541, 404] on p "Mia takes a year of parental leave and accrues another four weeks, bringing her…" at bounding box center [784, 448] width 751 height 88
click at [507, 404] on p "Mia takes a year of parental leave and accrues another four weeks, bringing her…" at bounding box center [784, 448] width 751 height 88
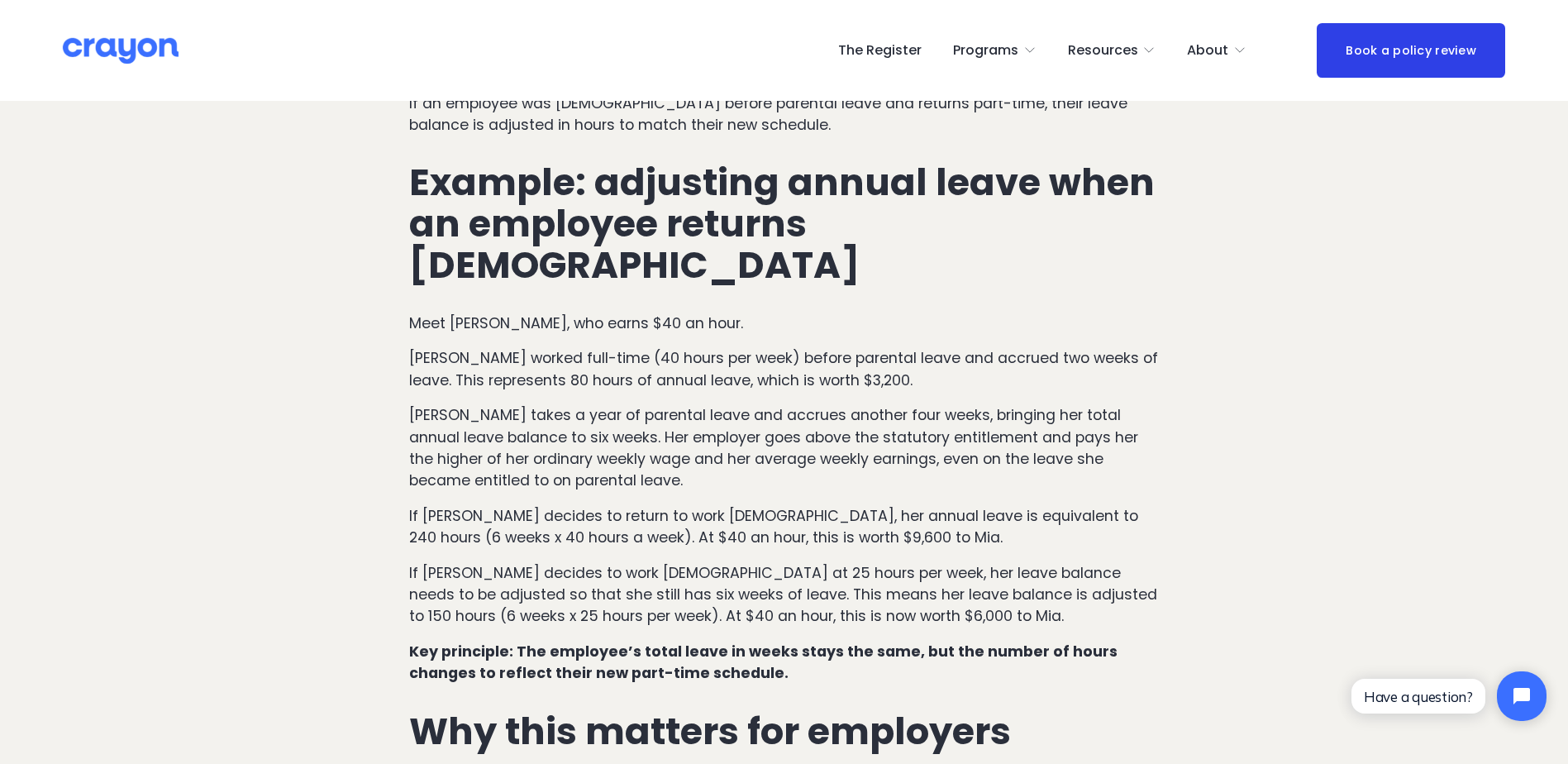
click at [633, 404] on p "Mia takes a year of parental leave and accrues another four weeks, bringing her…" at bounding box center [784, 448] width 751 height 88
click at [554, 404] on p "Mia takes a year of parental leave and accrues another four weeks, bringing her…" at bounding box center [784, 448] width 751 height 88
click at [877, 404] on p "Mia takes a year of parental leave and accrues another four weeks, bringing her…" at bounding box center [784, 448] width 751 height 88
click at [686, 404] on p "Mia takes a year of parental leave and accrues another four weeks, bringing her…" at bounding box center [784, 448] width 751 height 88
click at [493, 412] on p "Mia takes a year of parental leave and accrues another four weeks, bringing her…" at bounding box center [784, 448] width 751 height 88
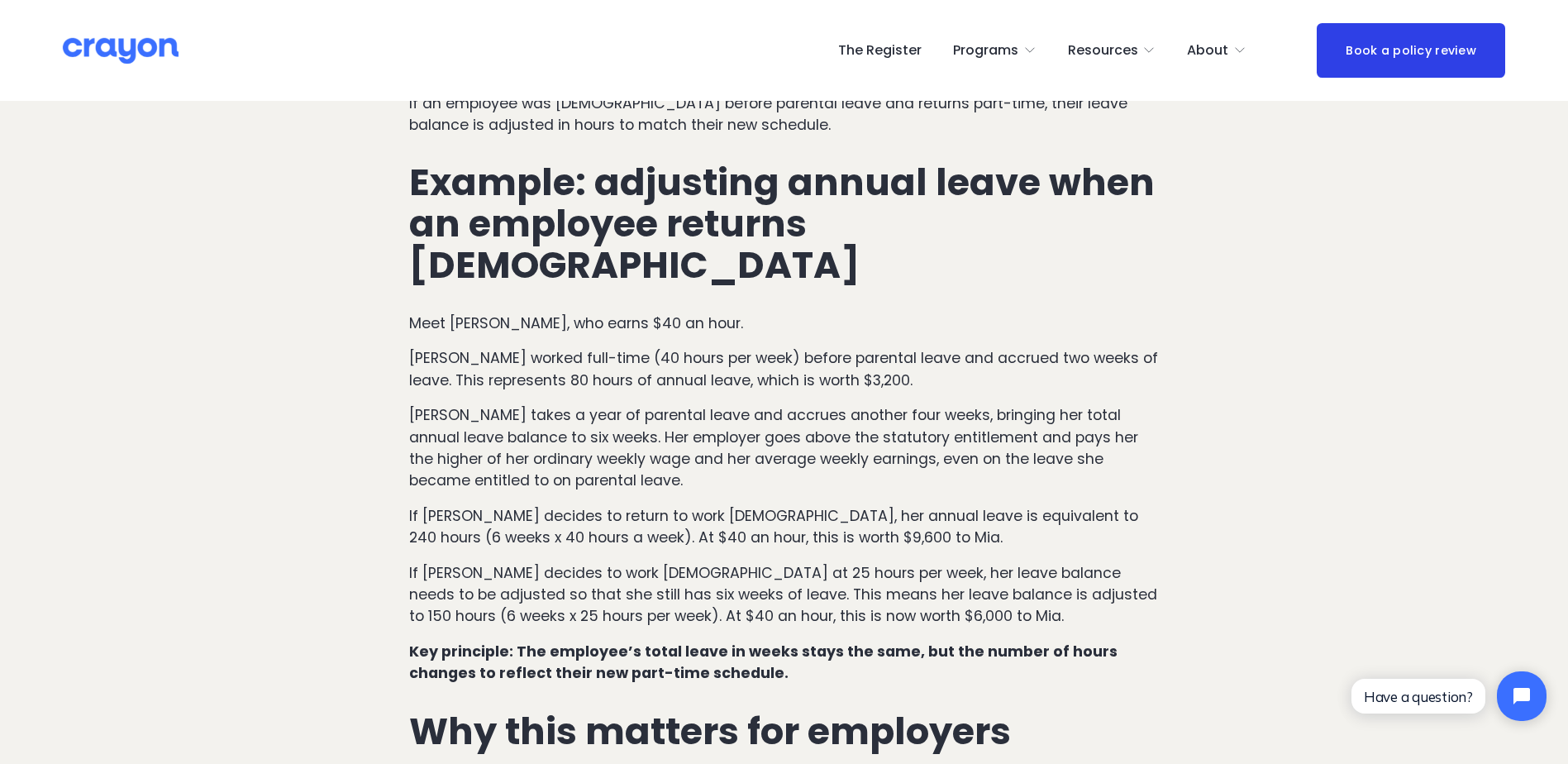
click at [499, 505] on p "If Mia decides to return to work full-time, her annual leave is equivalent to 2…" at bounding box center [784, 527] width 751 height 44
click at [506, 505] on p "If Mia decides to return to work full-time, her annual leave is equivalent to 2…" at bounding box center [784, 527] width 751 height 44
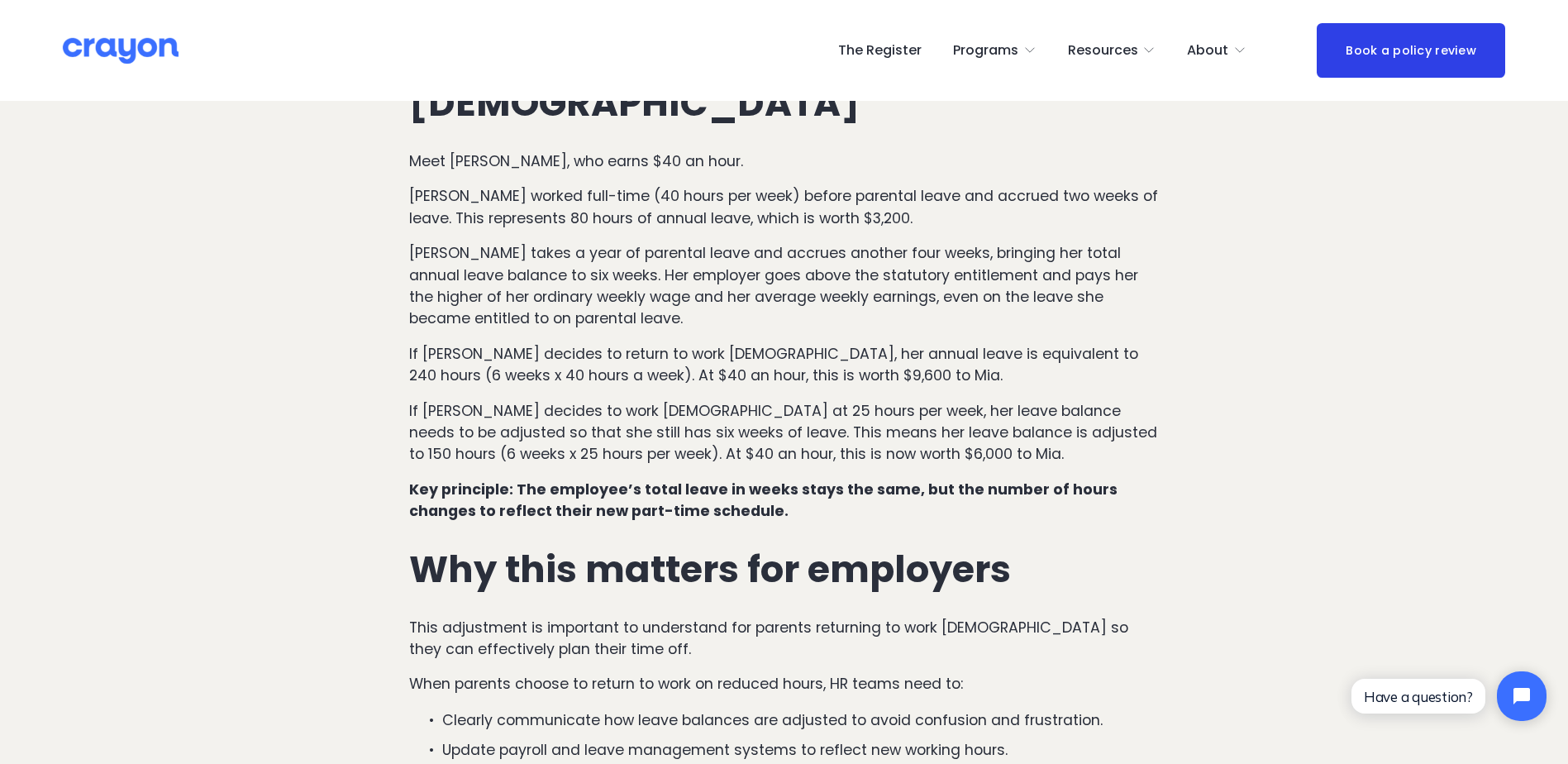
scroll to position [1323, 0]
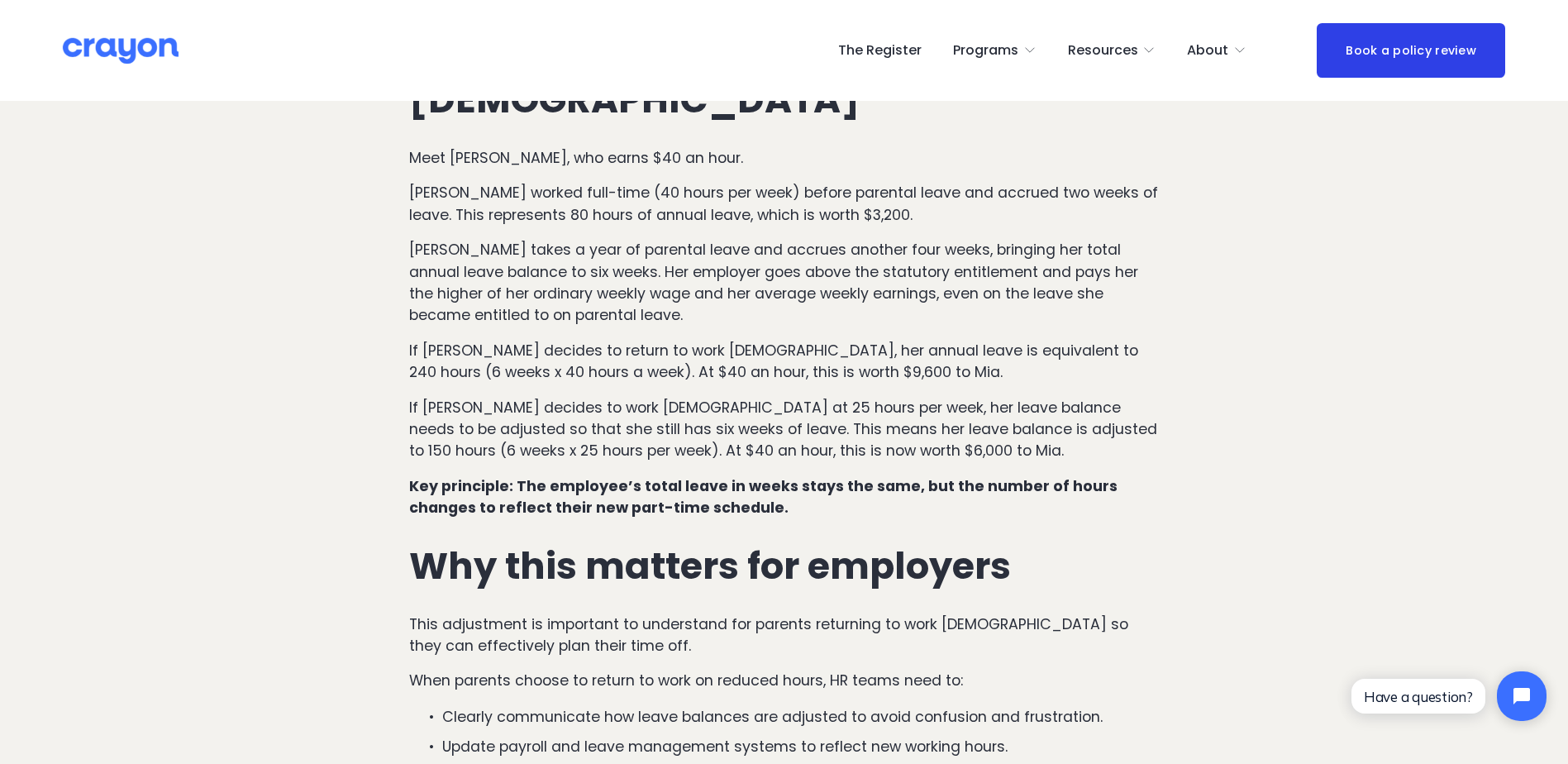
click at [641, 397] on p "If Mia decides to work part-time at 25 hours per week, her leave balance needs …" at bounding box center [784, 429] width 751 height 65
click at [745, 397] on p "If Mia decides to work part-time at 25 hours per week, her leave balance needs …" at bounding box center [784, 429] width 751 height 65
click at [886, 397] on p "If Mia decides to work part-time at 25 hours per week, her leave balance needs …" at bounding box center [784, 429] width 751 height 65
click at [598, 397] on p "If Mia decides to work part-time at 25 hours per week, her leave balance needs …" at bounding box center [784, 429] width 751 height 65
click at [811, 397] on p "If Mia decides to work part-time at 25 hours per week, her leave balance needs …" at bounding box center [784, 429] width 751 height 65
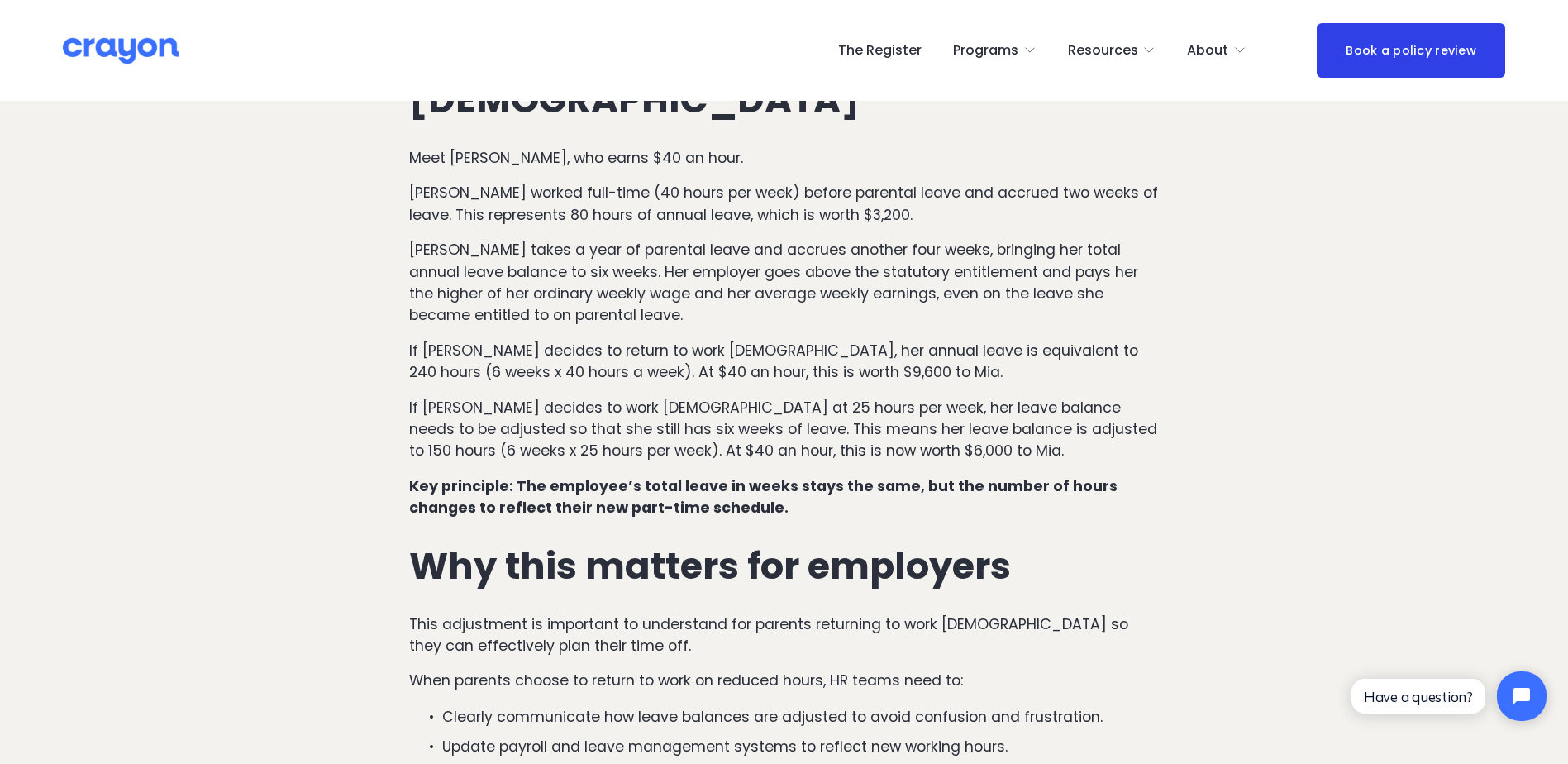
click at [988, 397] on p "If Mia decides to work part-time at 25 hours per week, her leave balance needs …" at bounding box center [784, 429] width 751 height 65
click at [1087, 397] on p "If Mia decides to work part-time at 25 hours per week, her leave balance needs …" at bounding box center [784, 429] width 751 height 65
click at [661, 397] on p "If Mia decides to work part-time at 25 hours per week, her leave balance needs …" at bounding box center [784, 429] width 751 height 65
click at [791, 397] on p "If Mia decides to work part-time at 25 hours per week, her leave balance needs …" at bounding box center [784, 429] width 751 height 65
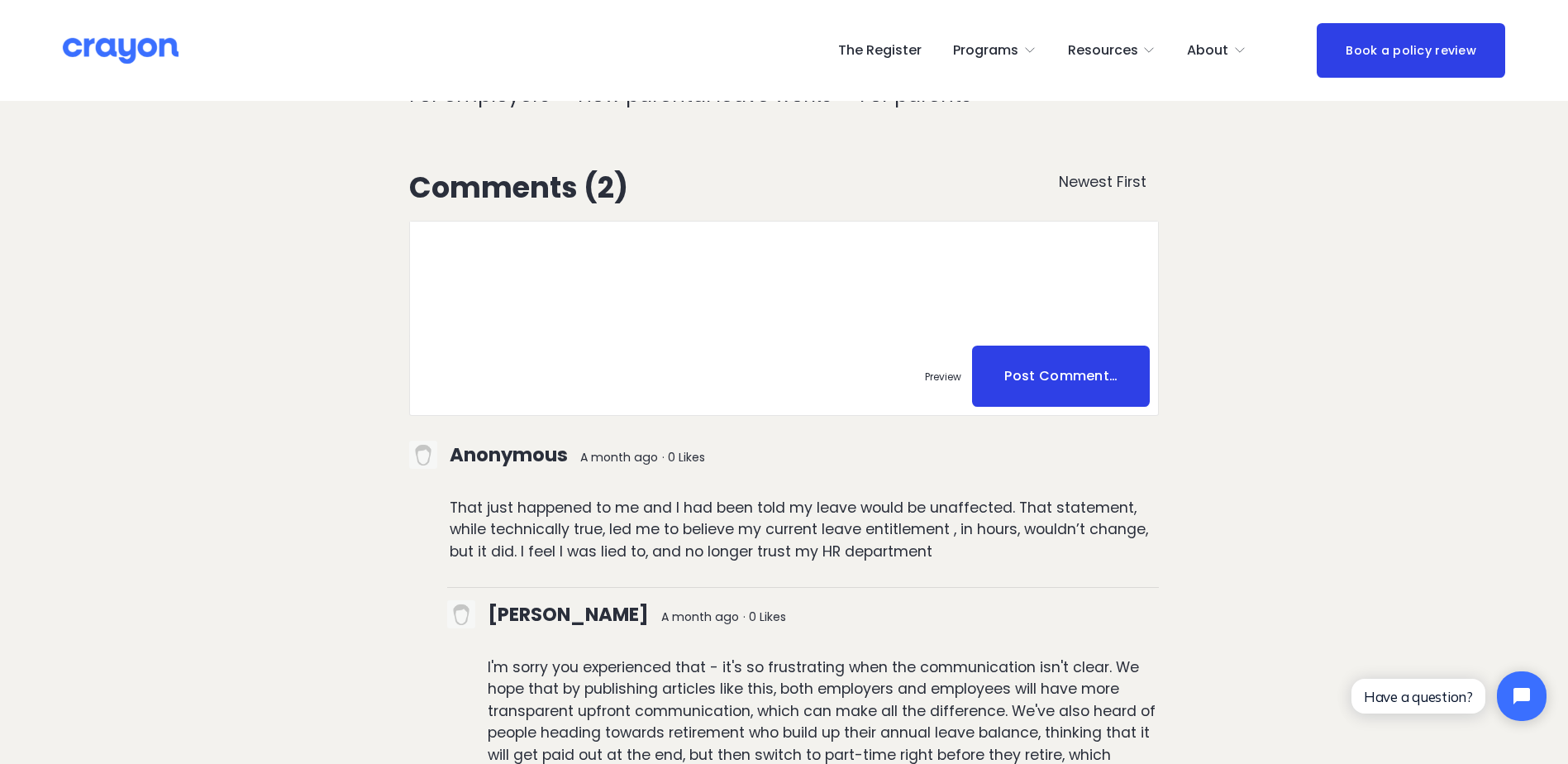
scroll to position [3198, 0]
